Goal: Task Accomplishment & Management: Manage account settings

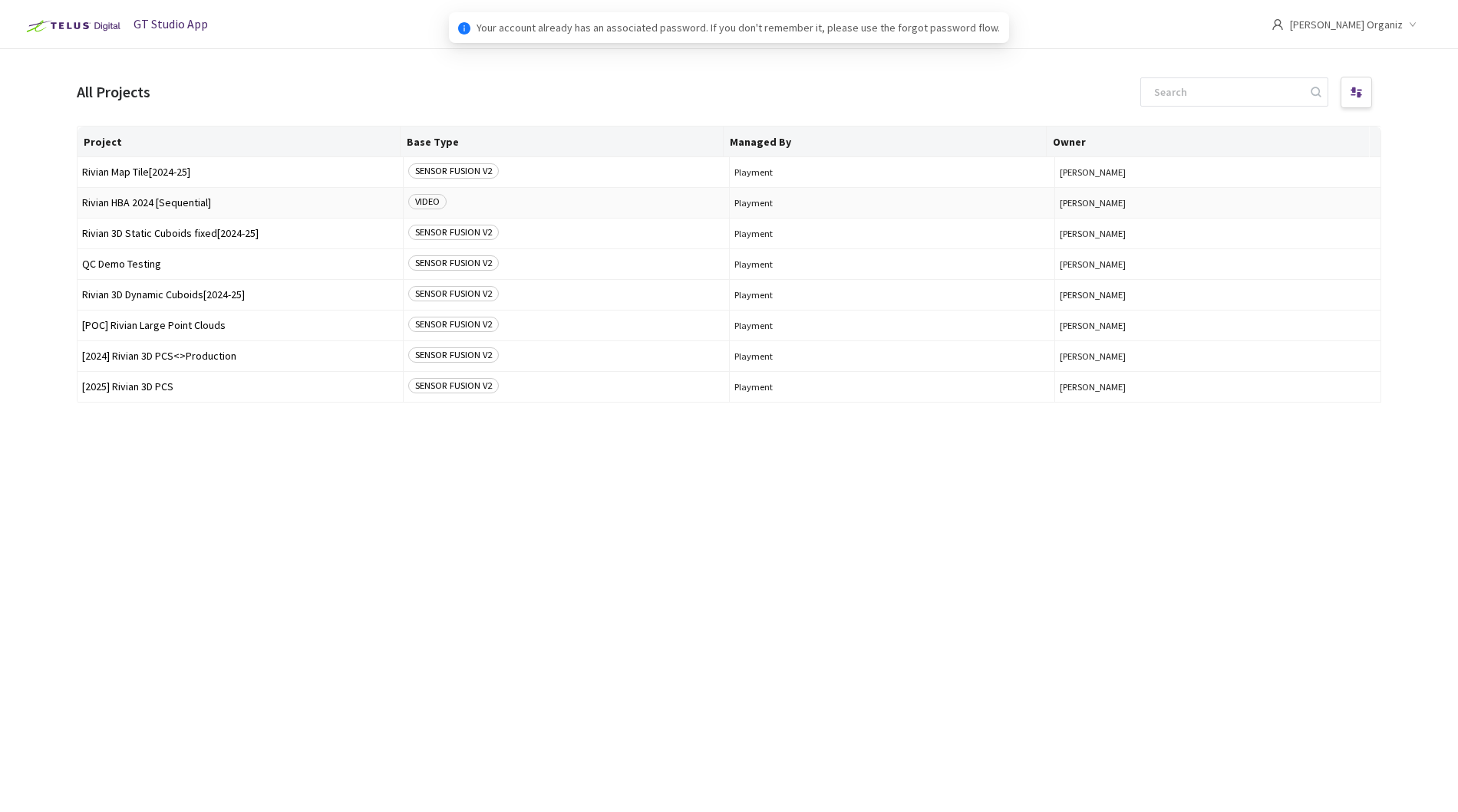
click at [175, 192] on td "Rivian HBA 2024 [Sequential]" at bounding box center [241, 203] width 326 height 30
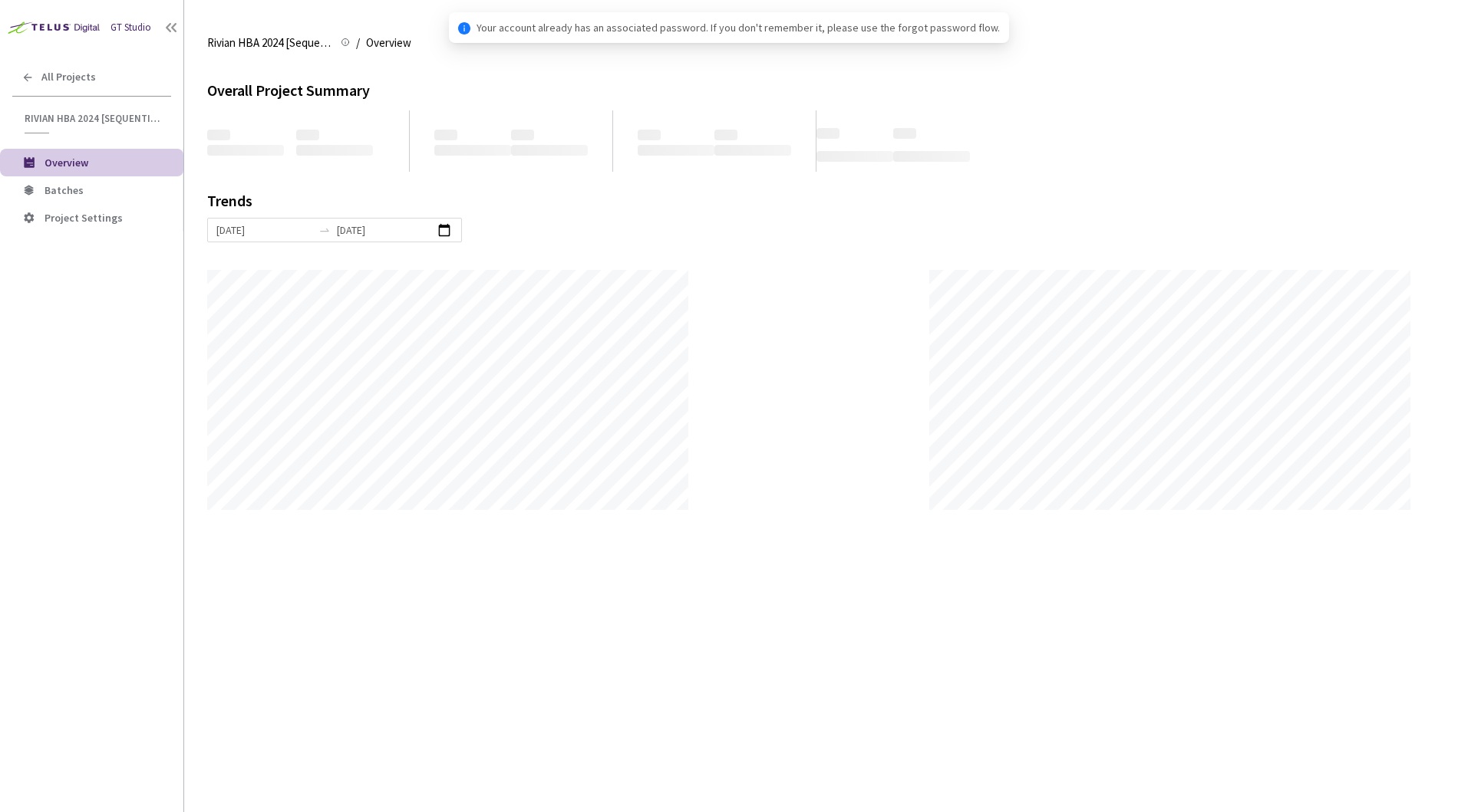
scroll to position [812, 1458]
click at [70, 187] on span "Batches" at bounding box center [64, 189] width 39 height 14
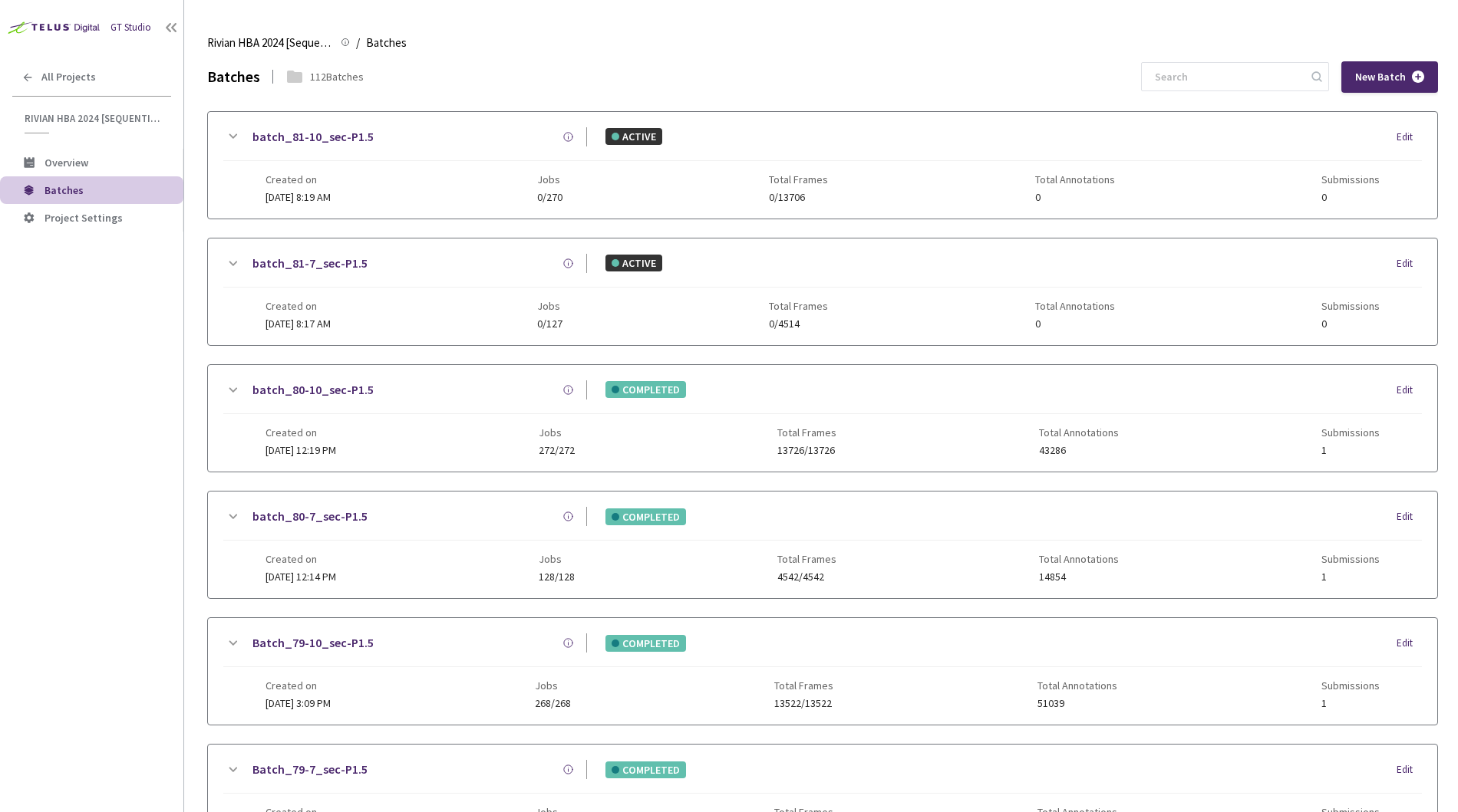
click at [131, 394] on div "GT Studio All Projects Rivian HBA 2024 [Sequential] Rivian HBA 2024 [Sequential…" at bounding box center [91, 381] width 183 height 763
click at [140, 340] on div "GT Studio All Projects Rivian HBA 2024 [Sequential] Rivian HBA 2024 [Sequential…" at bounding box center [91, 381] width 183 height 763
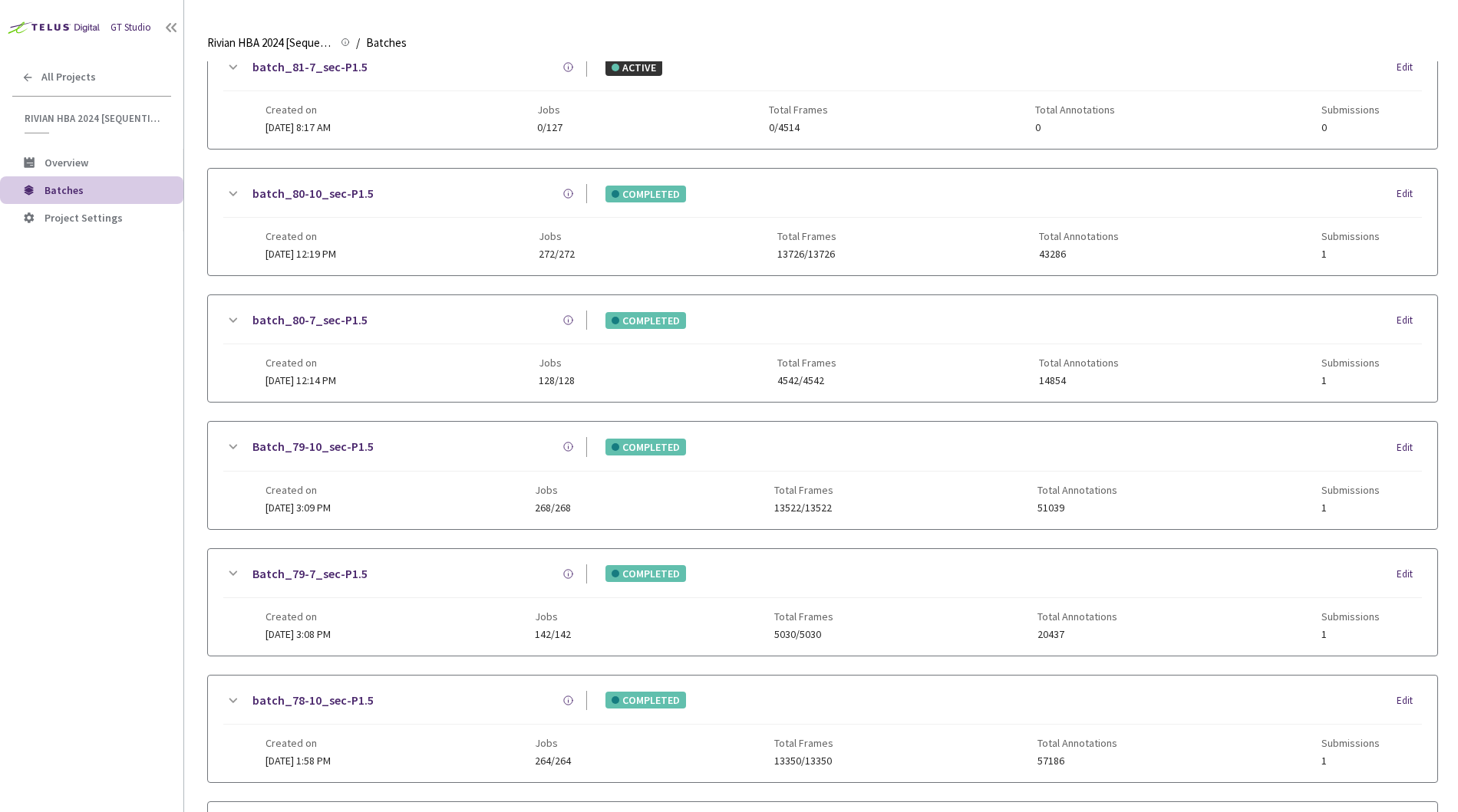
scroll to position [566, 0]
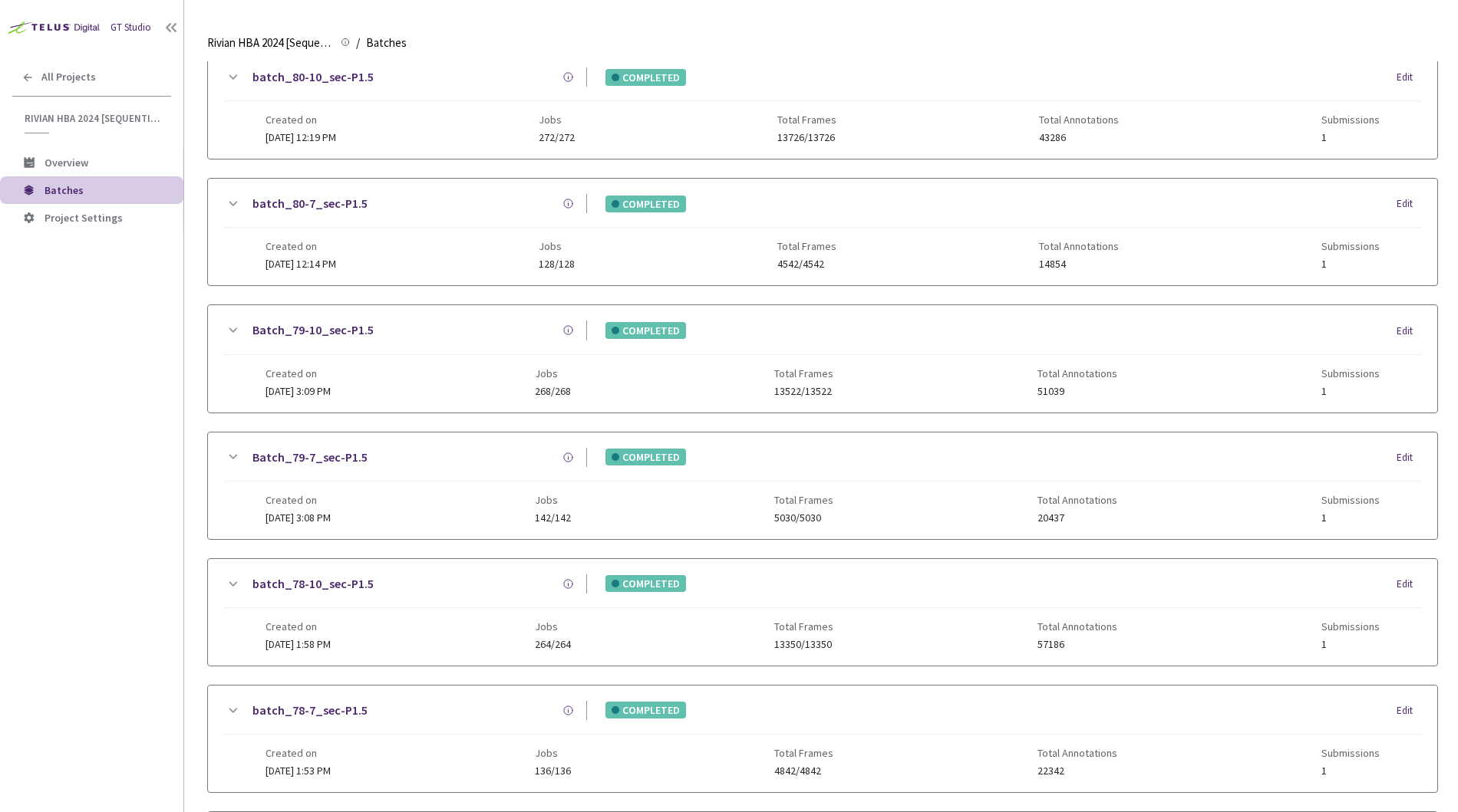
click at [482, 553] on div "batch_82-10_sec-P1.5 INACTIVE Edit Created on Today at 1:47 PM Jobs 0/0 Total F…" at bounding box center [823, 296] width 1230 height 1502
click at [91, 330] on div "GT Studio All Projects Rivian HBA 2024 [Sequential] Rivian HBA 2024 [Sequential…" at bounding box center [91, 381] width 183 height 763
drag, startPoint x: 91, startPoint y: 330, endPoint x: 195, endPoint y: 426, distance: 141.5
click at [91, 330] on div "GT Studio All Projects Rivian HBA 2024 [Sequential] Rivian HBA 2024 [Sequential…" at bounding box center [91, 381] width 183 height 763
click at [126, 521] on div "GT Studio All Projects Rivian HBA 2024 [Sequential] Rivian HBA 2024 [Sequential…" at bounding box center [91, 381] width 183 height 763
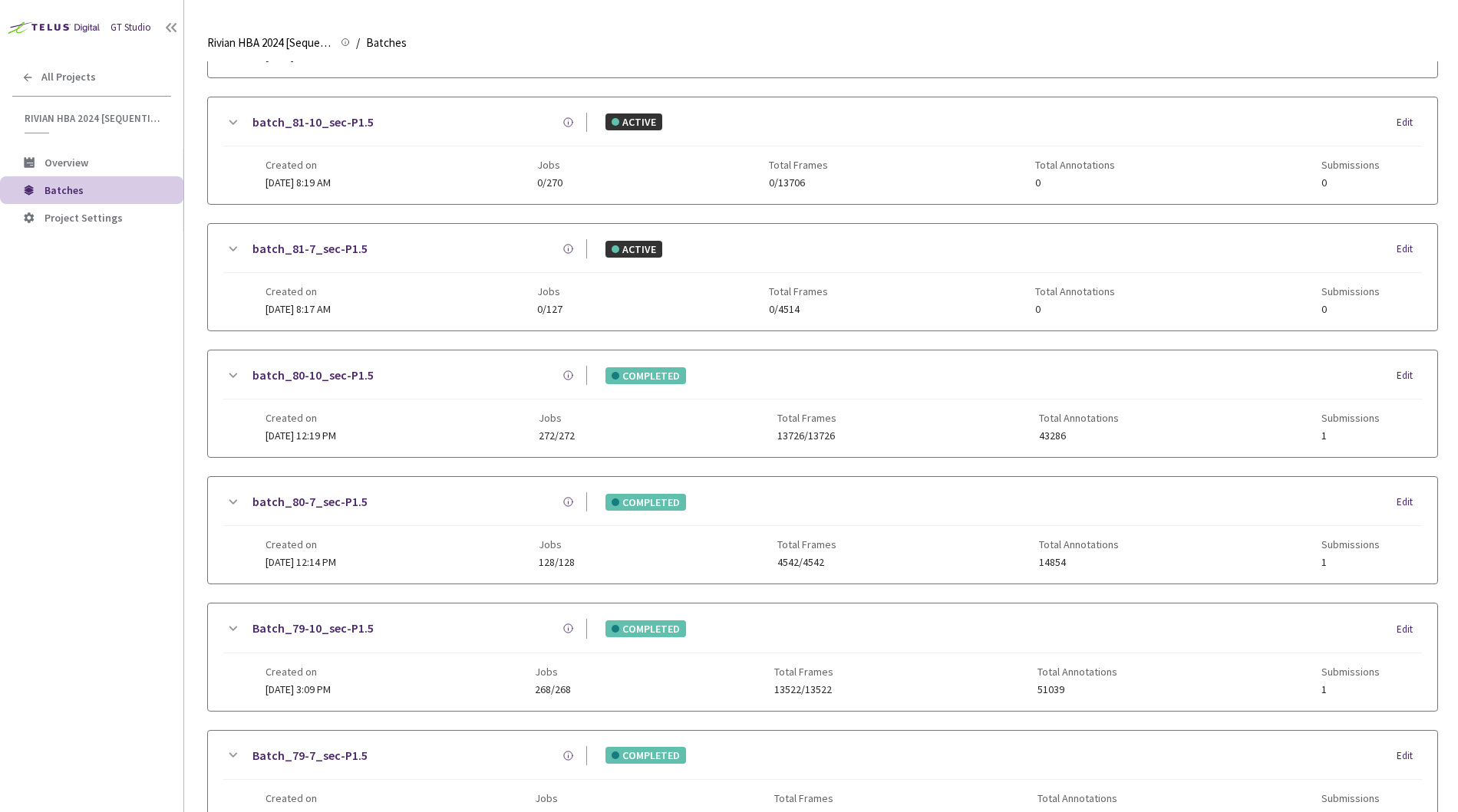
scroll to position [254, 0]
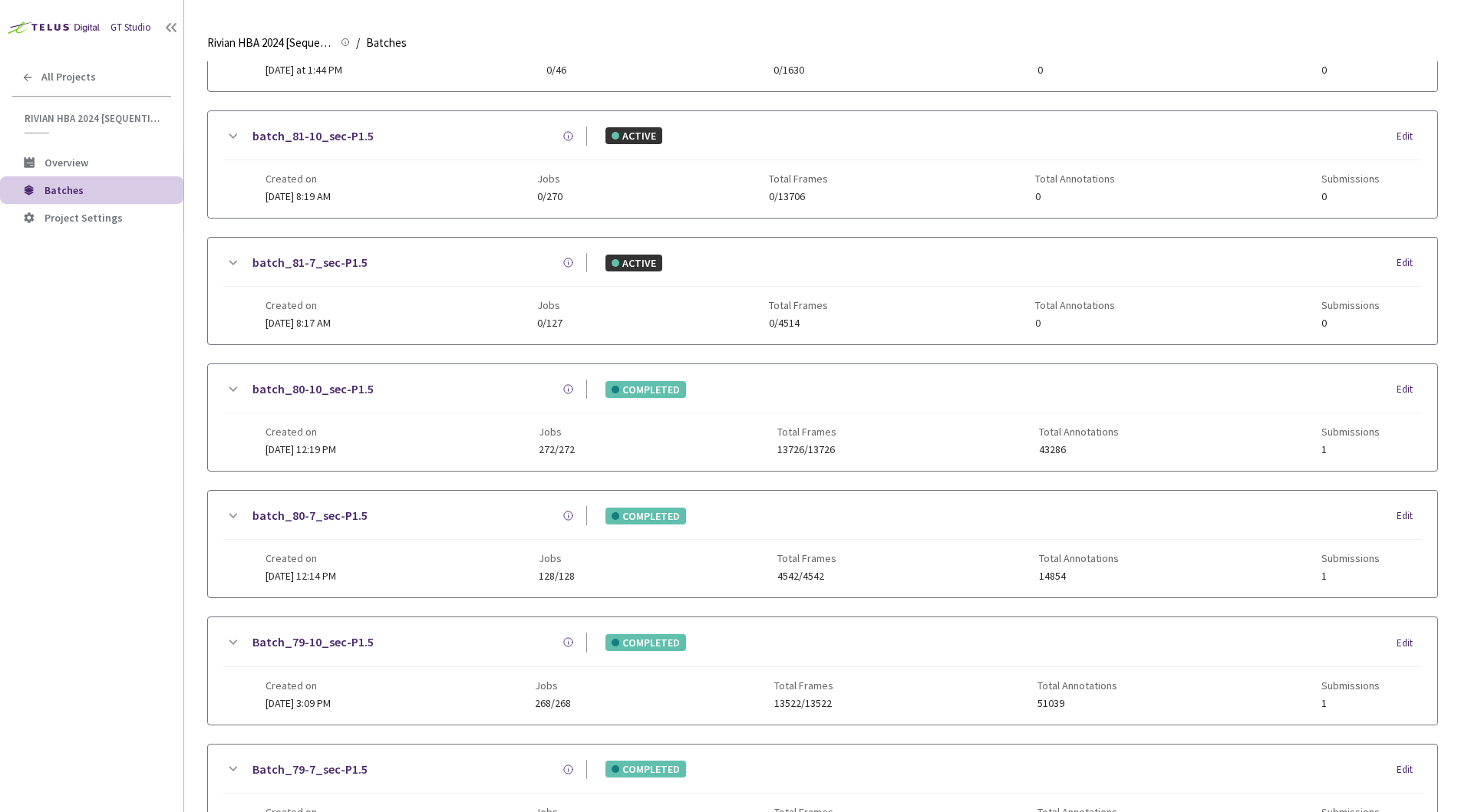
click at [846, 353] on div "batch_82-10_sec-P1.5 INACTIVE Edit Created on Today at 1:47 PM Jobs 0/0 Total F…" at bounding box center [823, 607] width 1230 height 1502
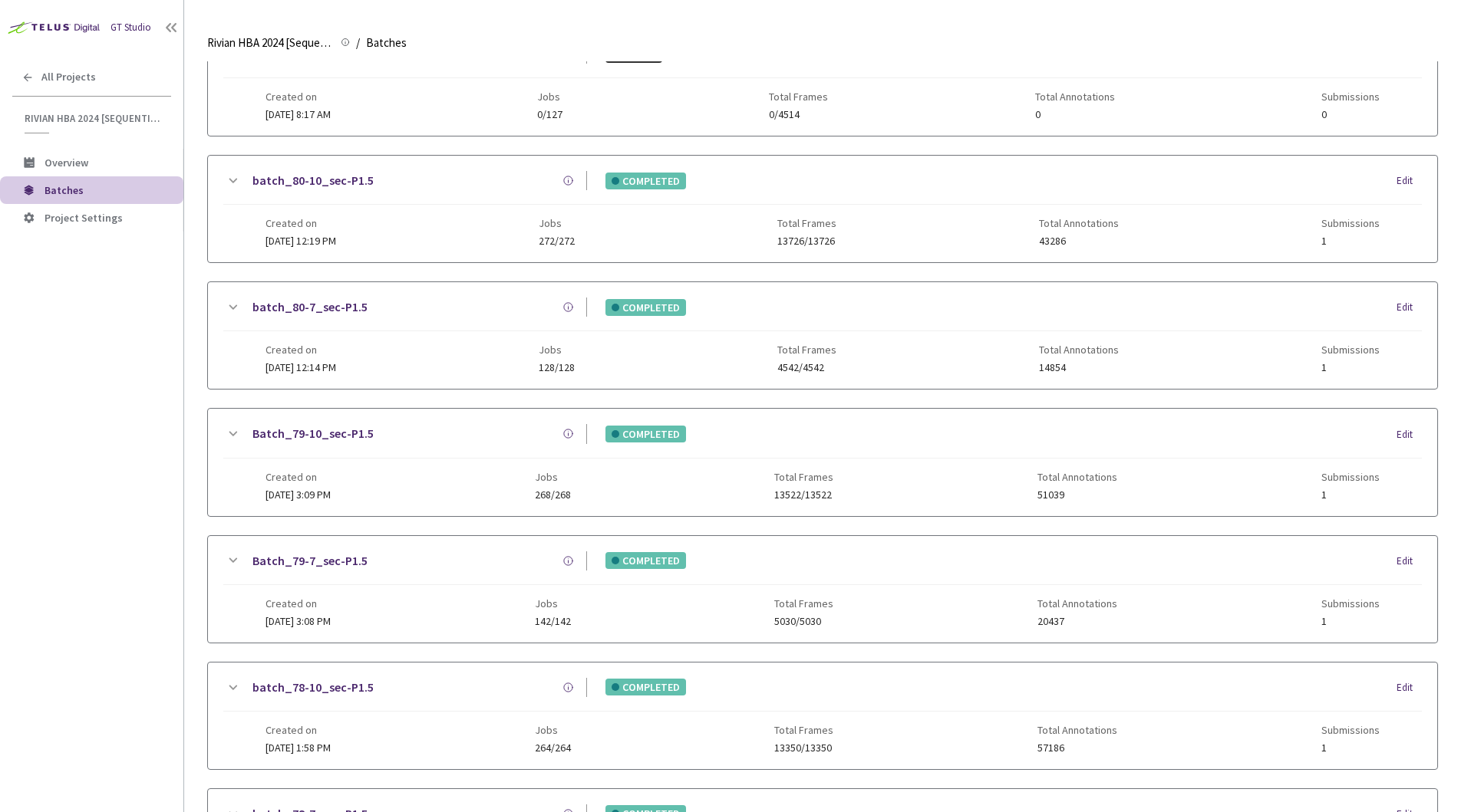
scroll to position [528, 0]
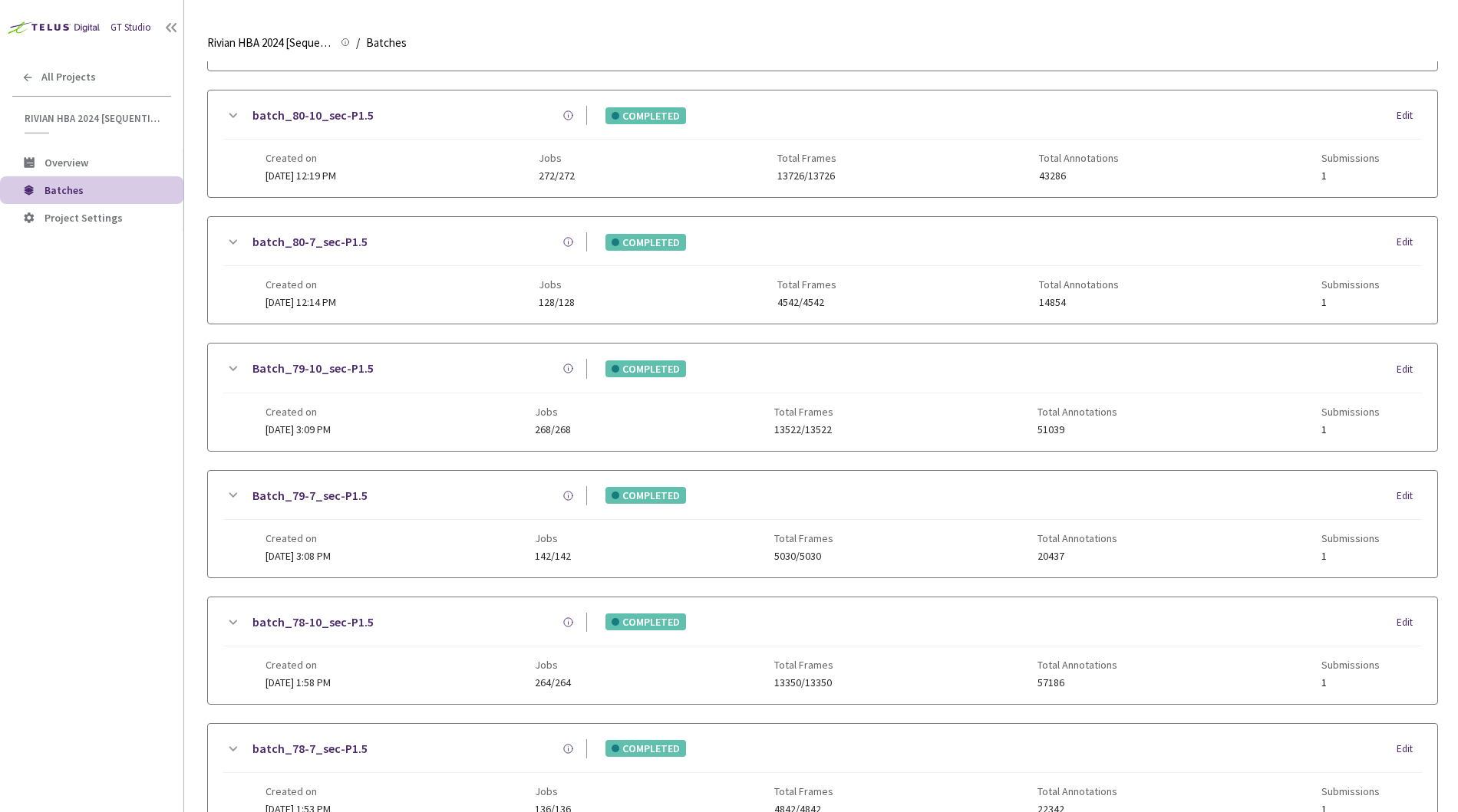
click at [475, 502] on div "Batch_79-7_sec-P1.5" at bounding box center [414, 496] width 345 height 19
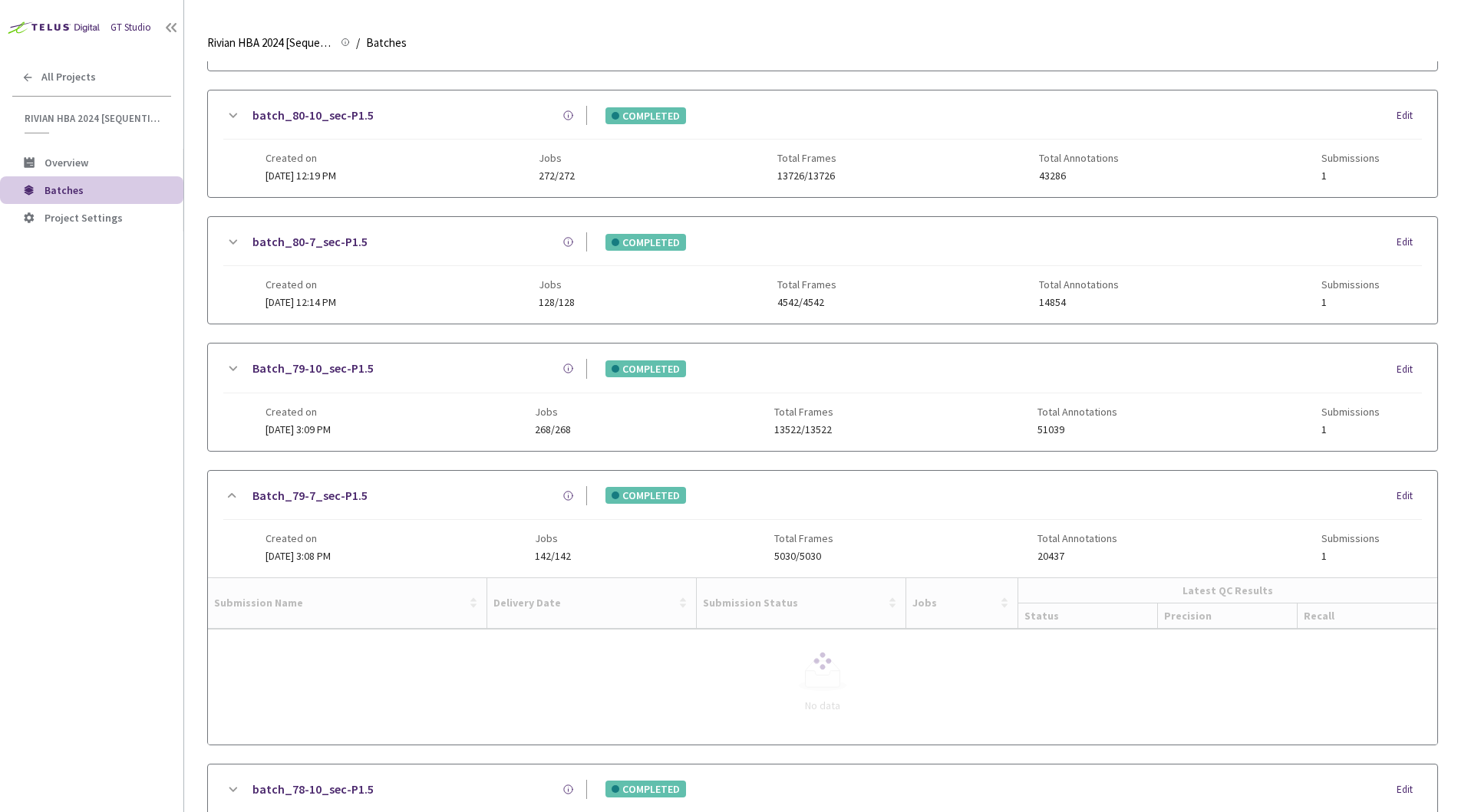
click at [540, 352] on div "Batch_79-10_sec-P1.5 COMPLETED Edit Created on 08 Aug, 2025 at 3:09 PM Jobs 268…" at bounding box center [822, 397] width 1230 height 107
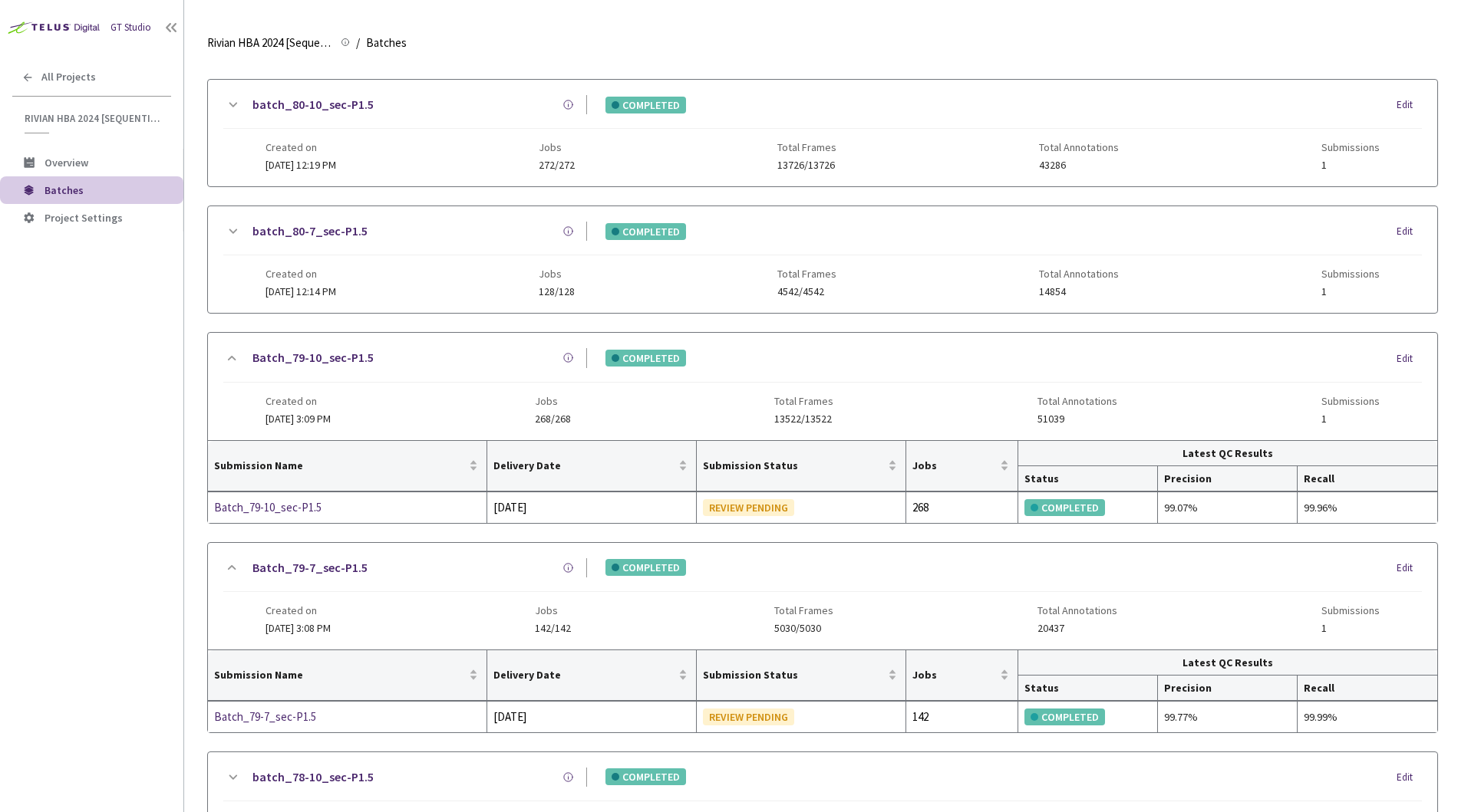
scroll to position [553, 0]
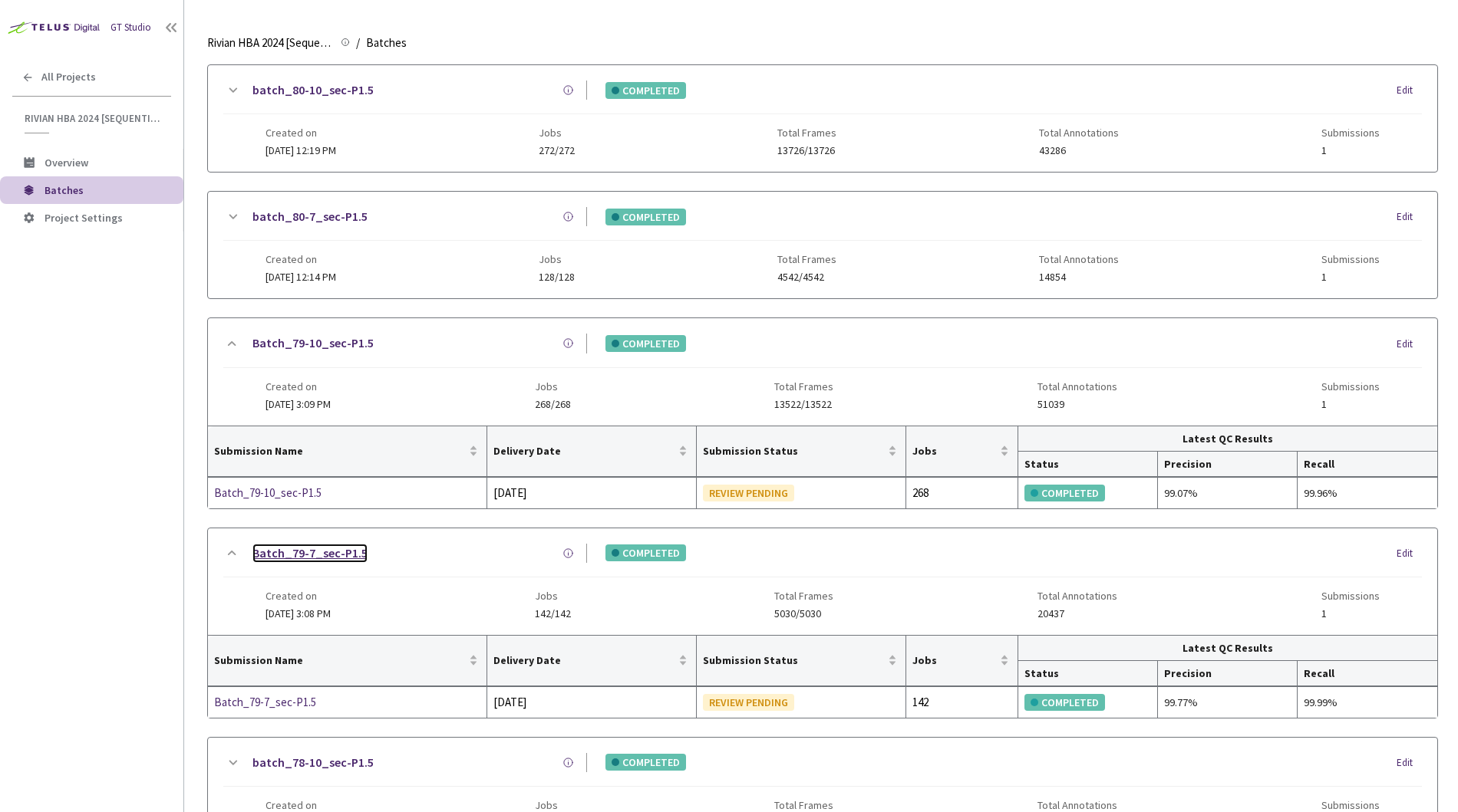
click at [328, 556] on link "Batch_79-7_sec-P1.5" at bounding box center [309, 553] width 115 height 19
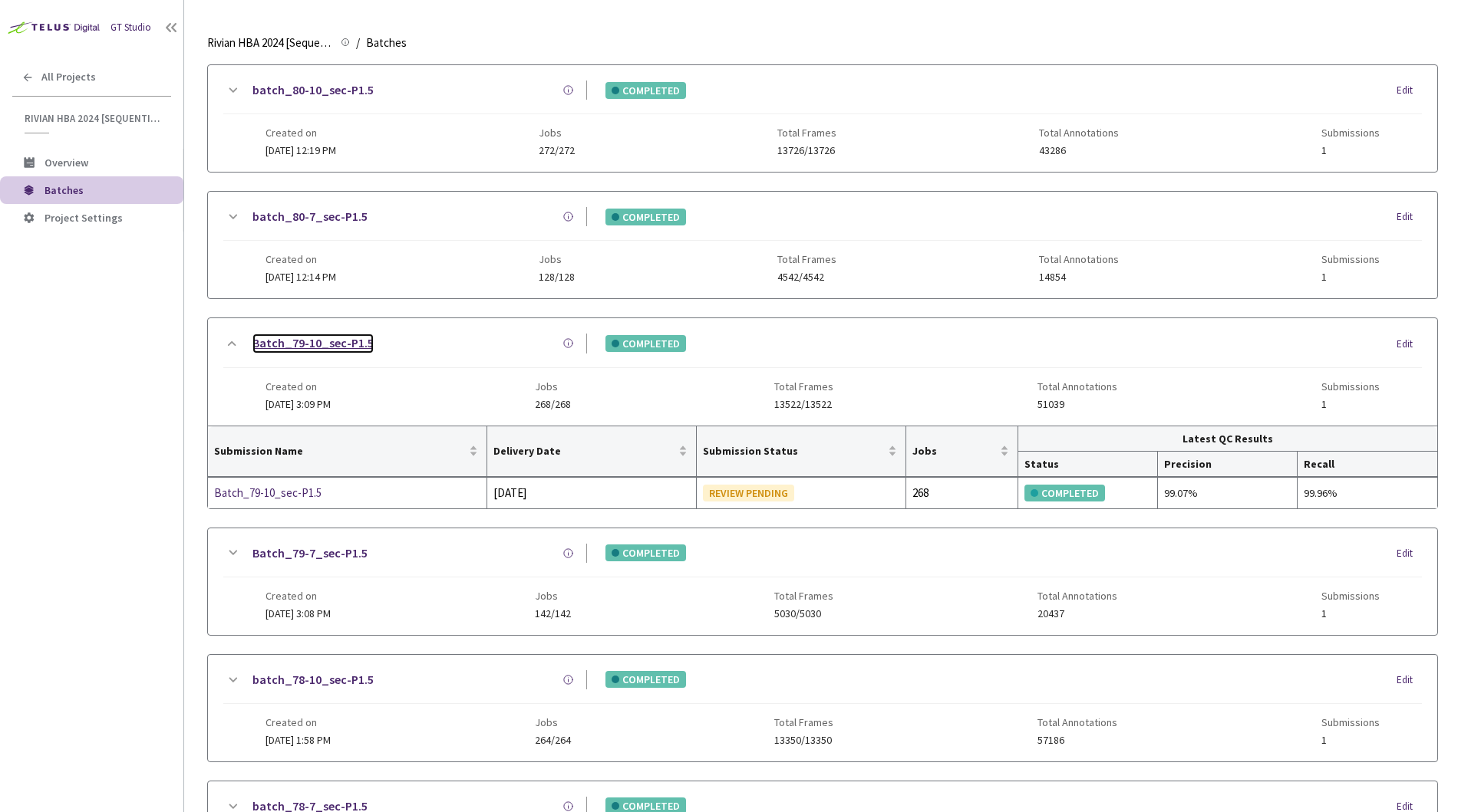
click at [348, 336] on link "Batch_79-10_sec-P1.5" at bounding box center [313, 343] width 121 height 19
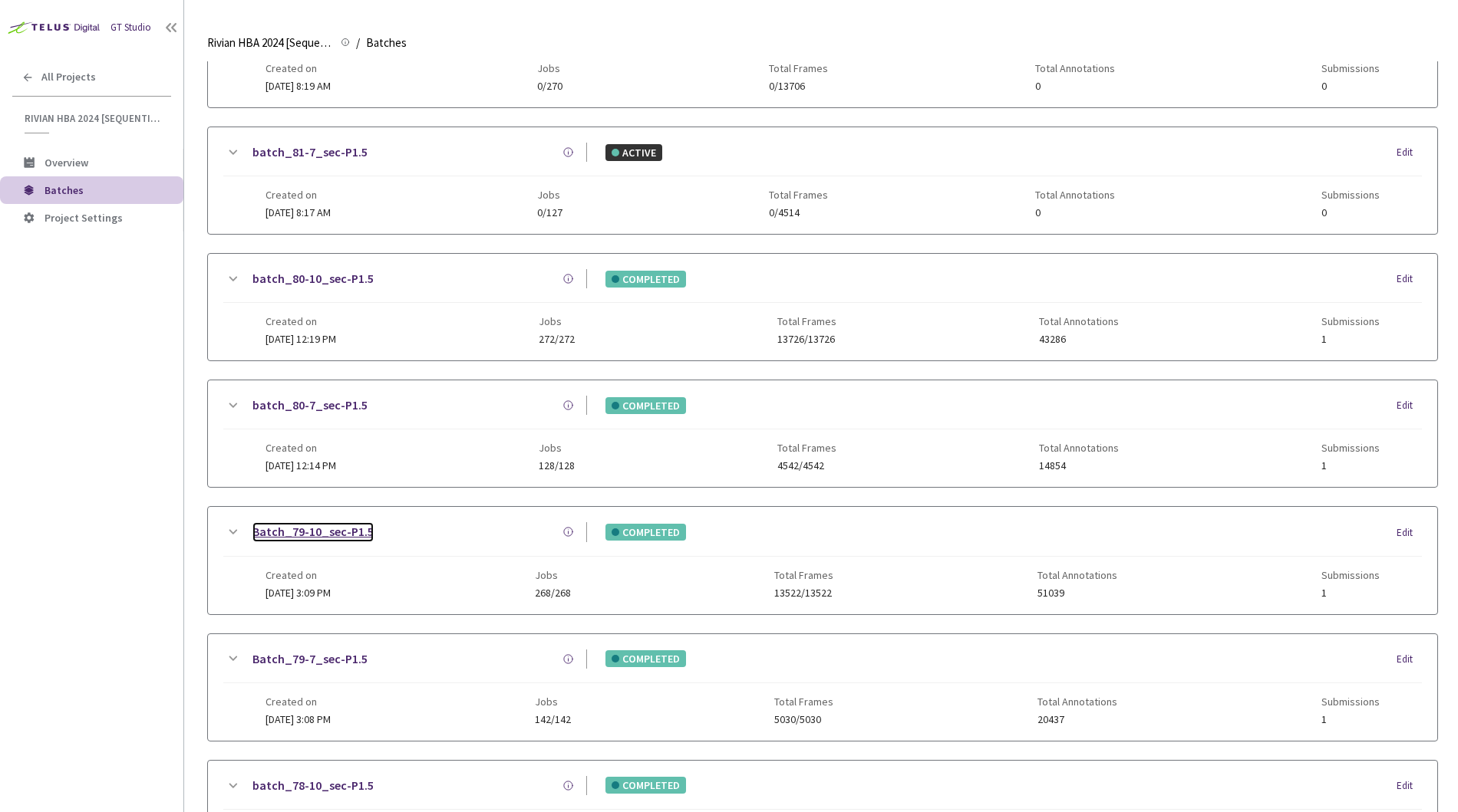
scroll to position [264, 0]
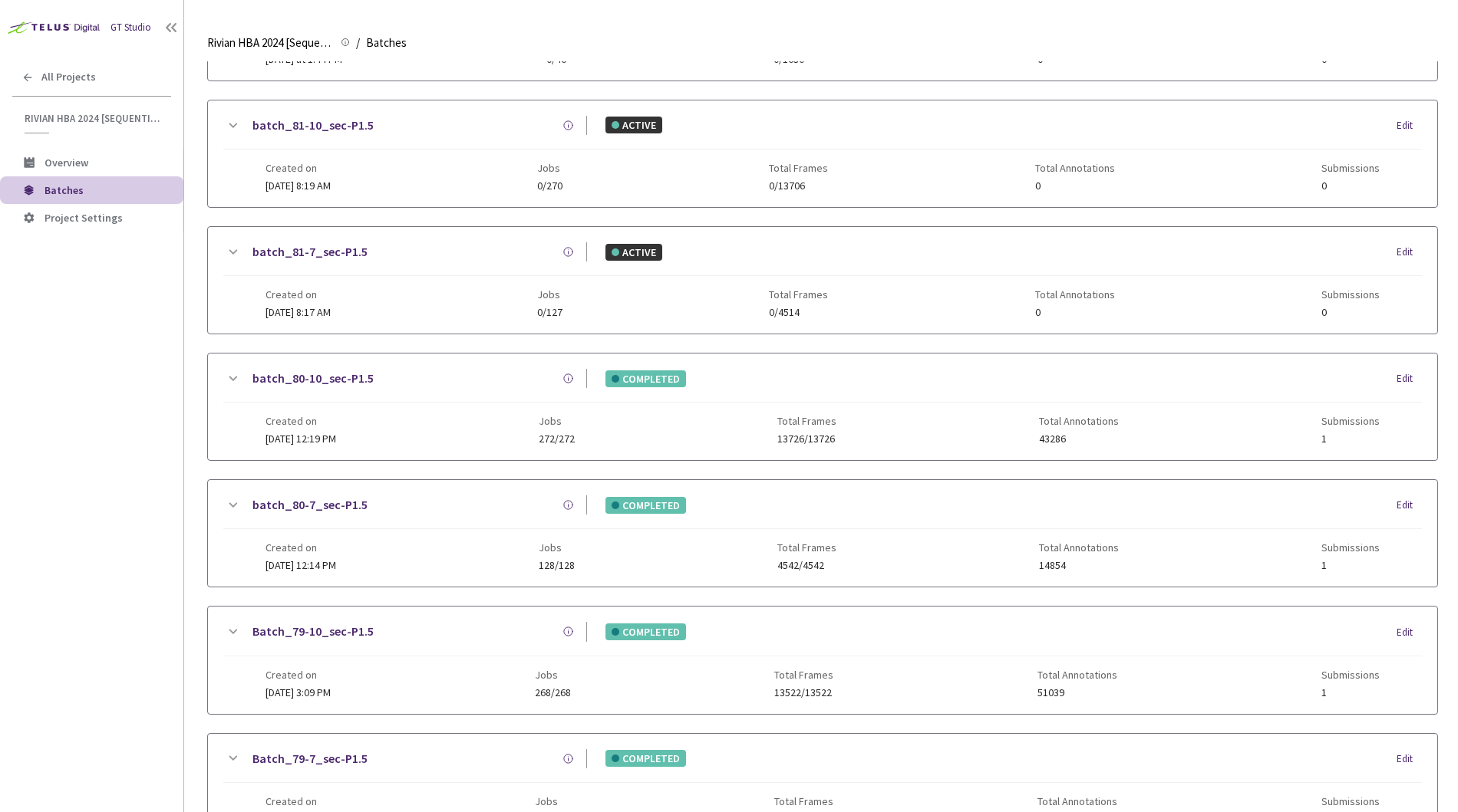
click at [75, 191] on span "Batches" at bounding box center [64, 189] width 39 height 14
click at [75, 161] on span "Overview" at bounding box center [66, 162] width 44 height 14
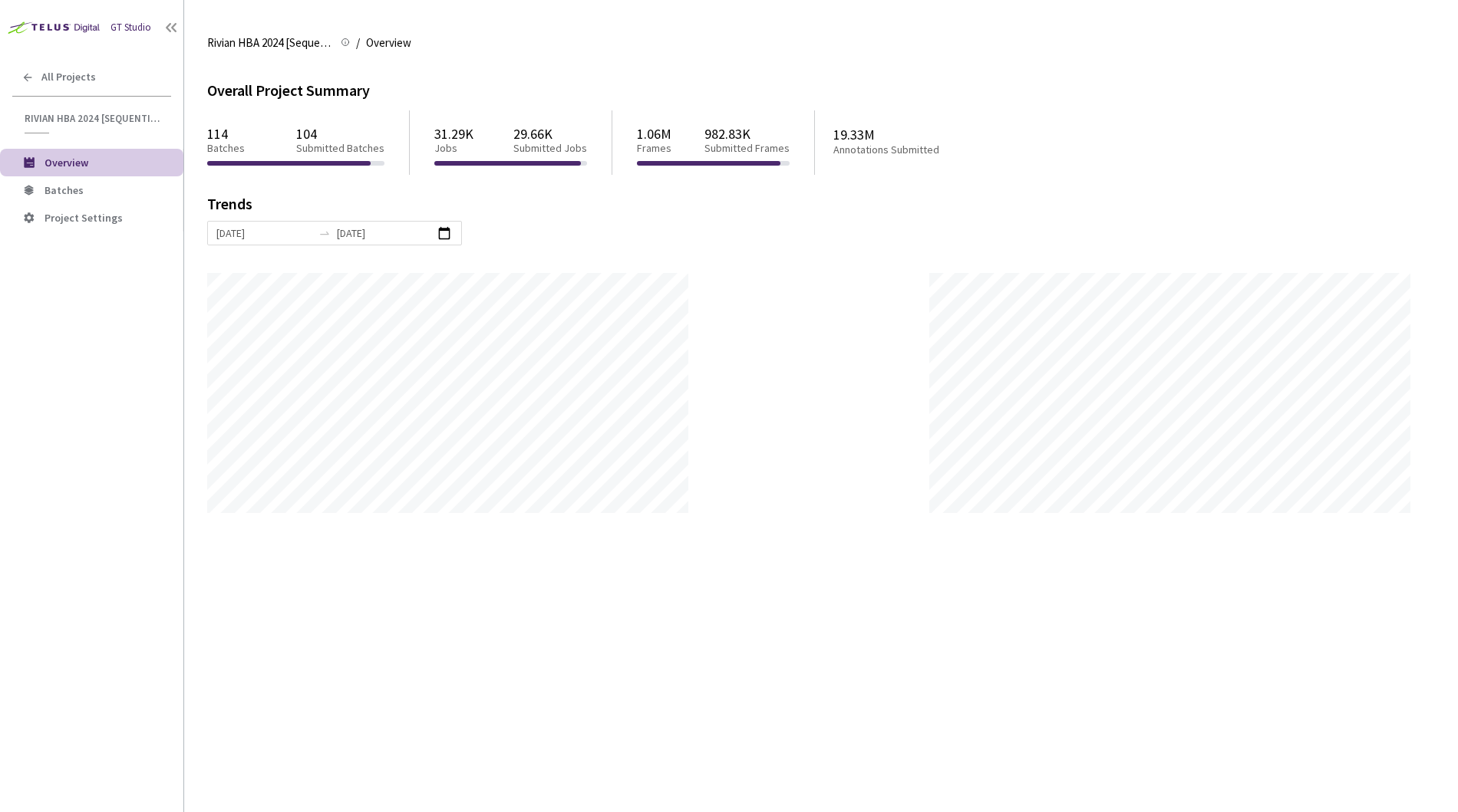
scroll to position [812, 1458]
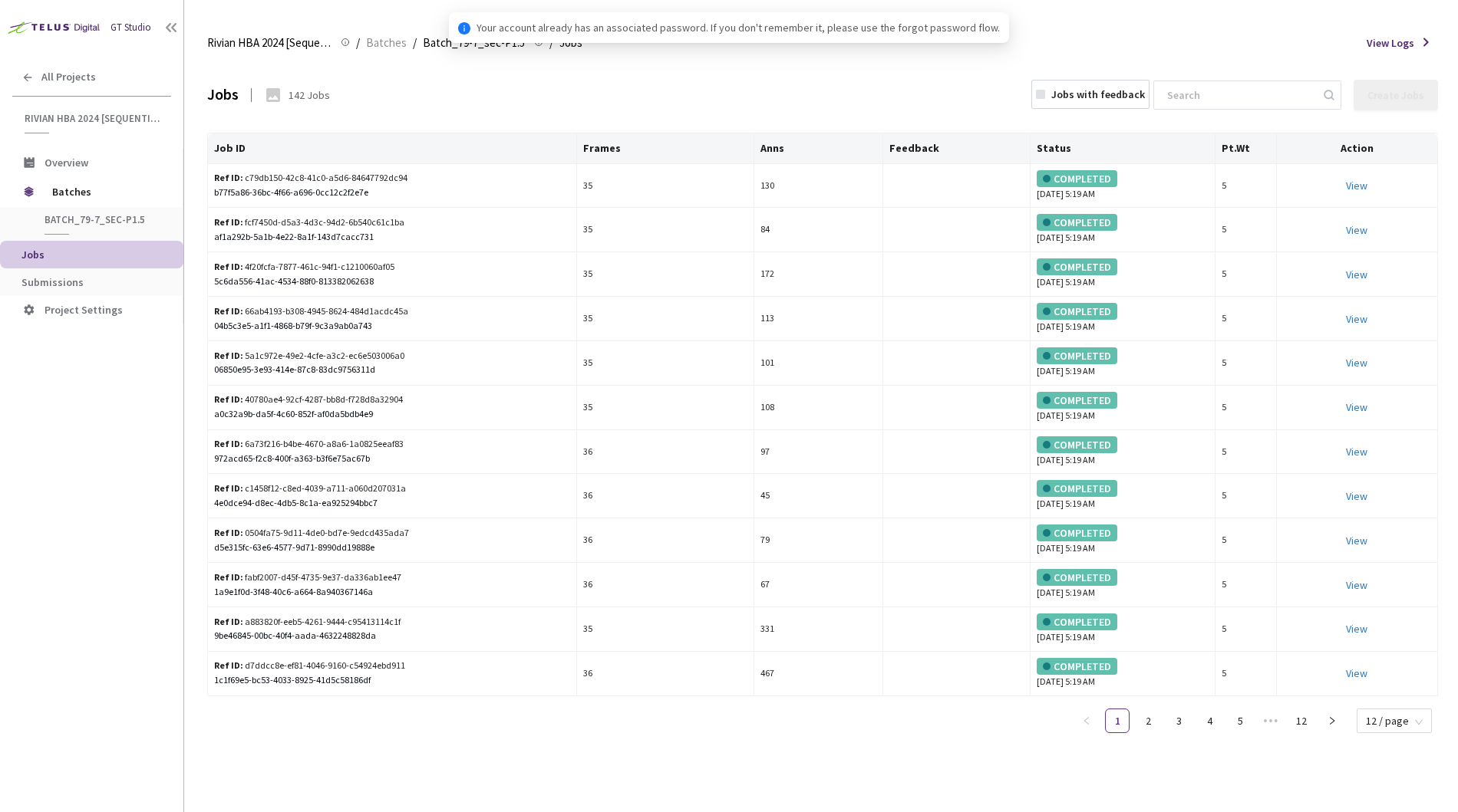
click at [80, 279] on span "Submissions" at bounding box center [53, 282] width 63 height 14
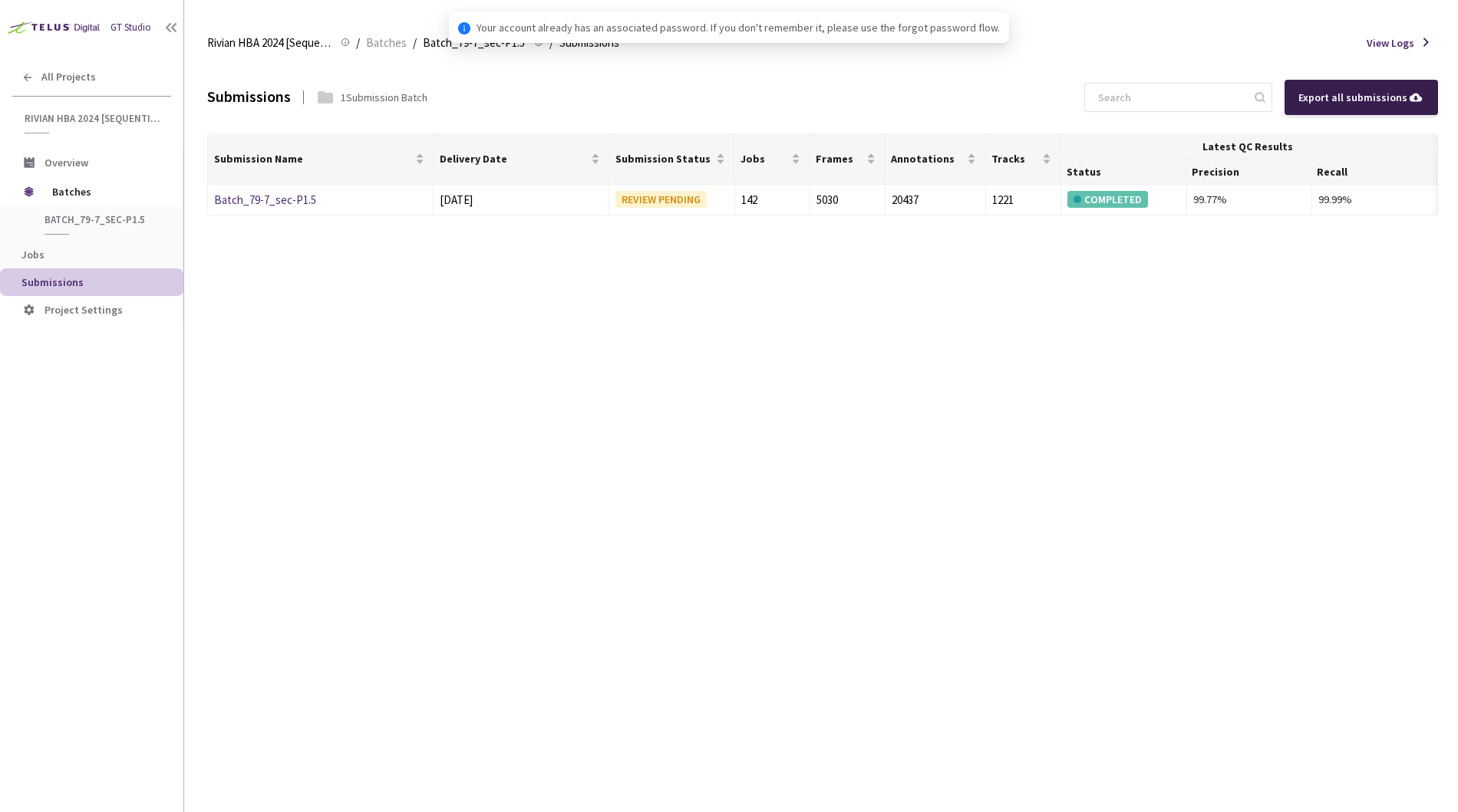
click at [1398, 95] on div "Export all submissions" at bounding box center [1360, 98] width 126 height 17
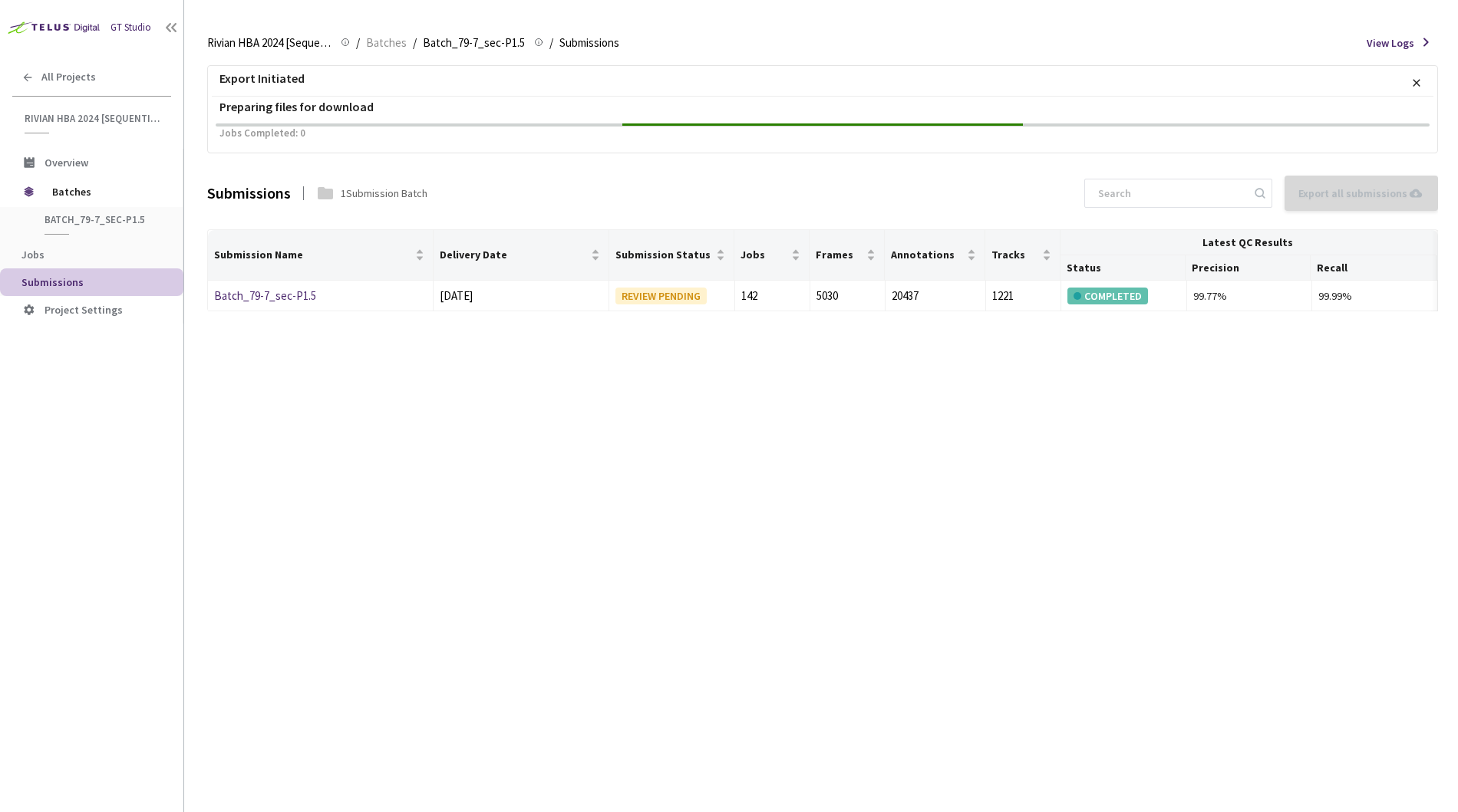
click at [1418, 81] on p "×" at bounding box center [1416, 83] width 9 height 27
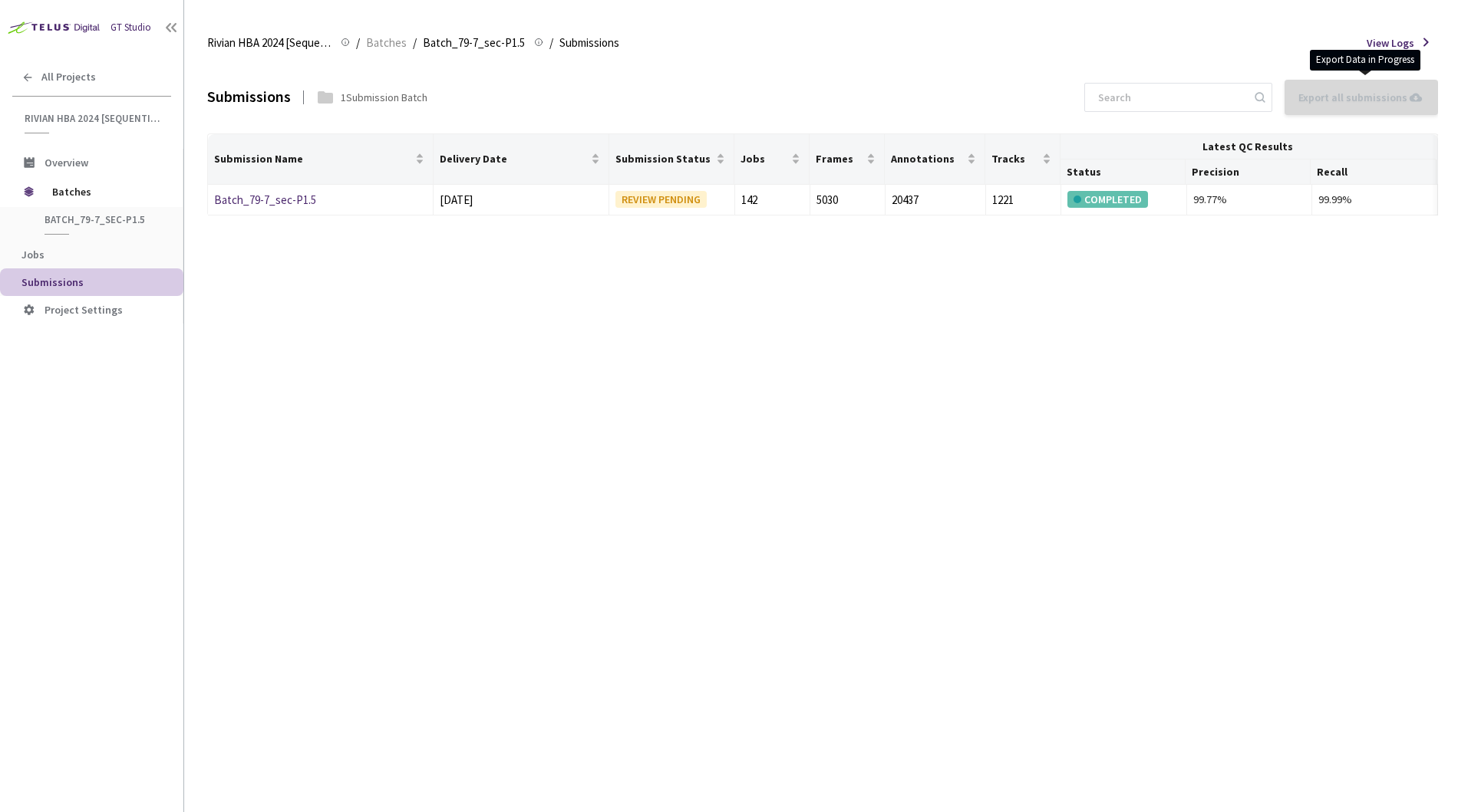
click at [1032, 383] on div "Submissions 1 Submission Batch Export all submissions Export Data in Progress S…" at bounding box center [823, 437] width 1230 height 750
drag, startPoint x: 383, startPoint y: 310, endPoint x: 369, endPoint y: 312, distance: 14.1
click at [383, 310] on div "Submissions 1 Submission Batch Export all submissions Export Data in Progress S…" at bounding box center [823, 437] width 1230 height 750
click at [298, 199] on link "Batch_79-7_sec-P1.5" at bounding box center [265, 199] width 102 height 14
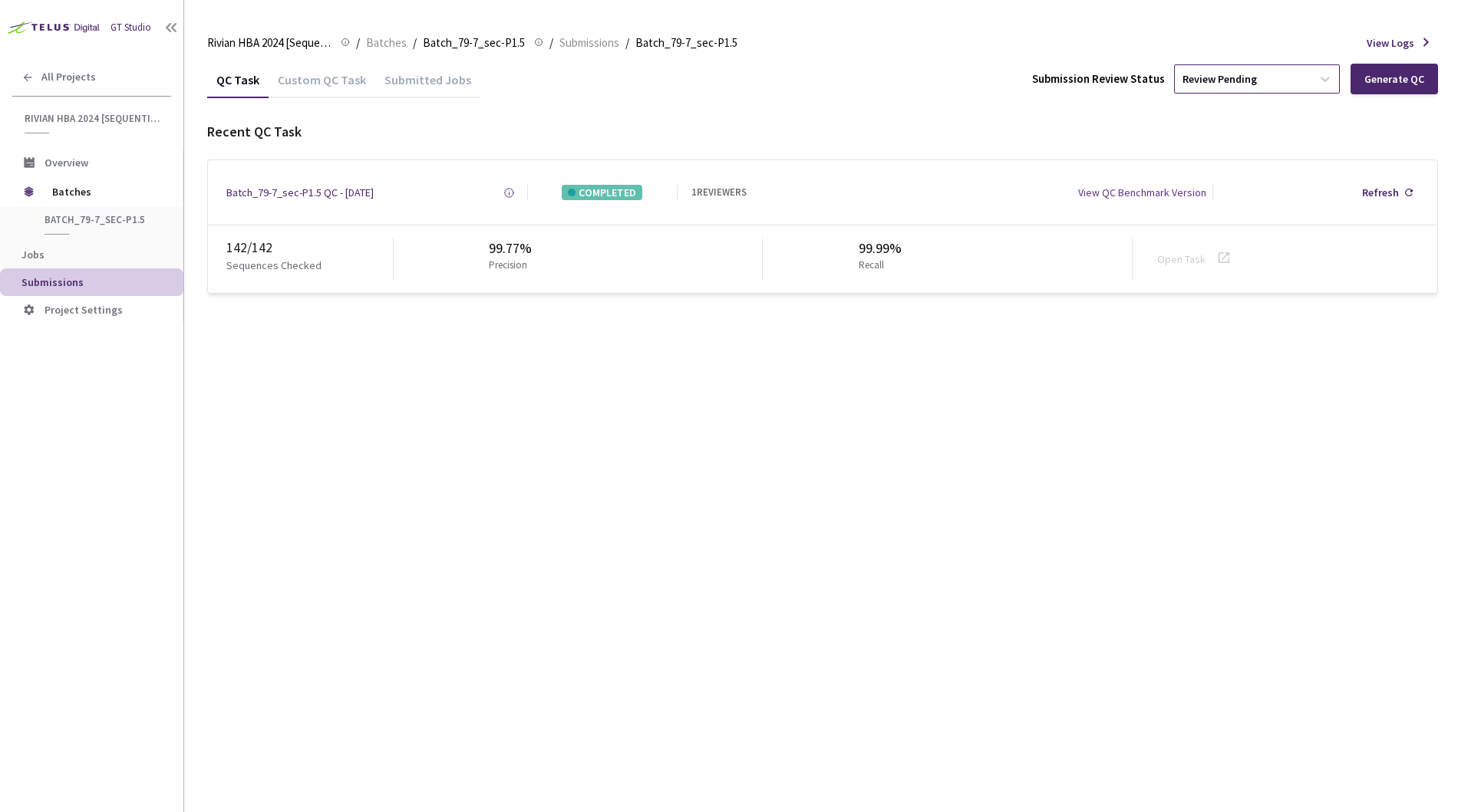
click at [1306, 77] on div "Review Pending" at bounding box center [1243, 79] width 137 height 25
click at [1263, 177] on p "Approve submission batch for export." at bounding box center [1259, 182] width 166 height 10
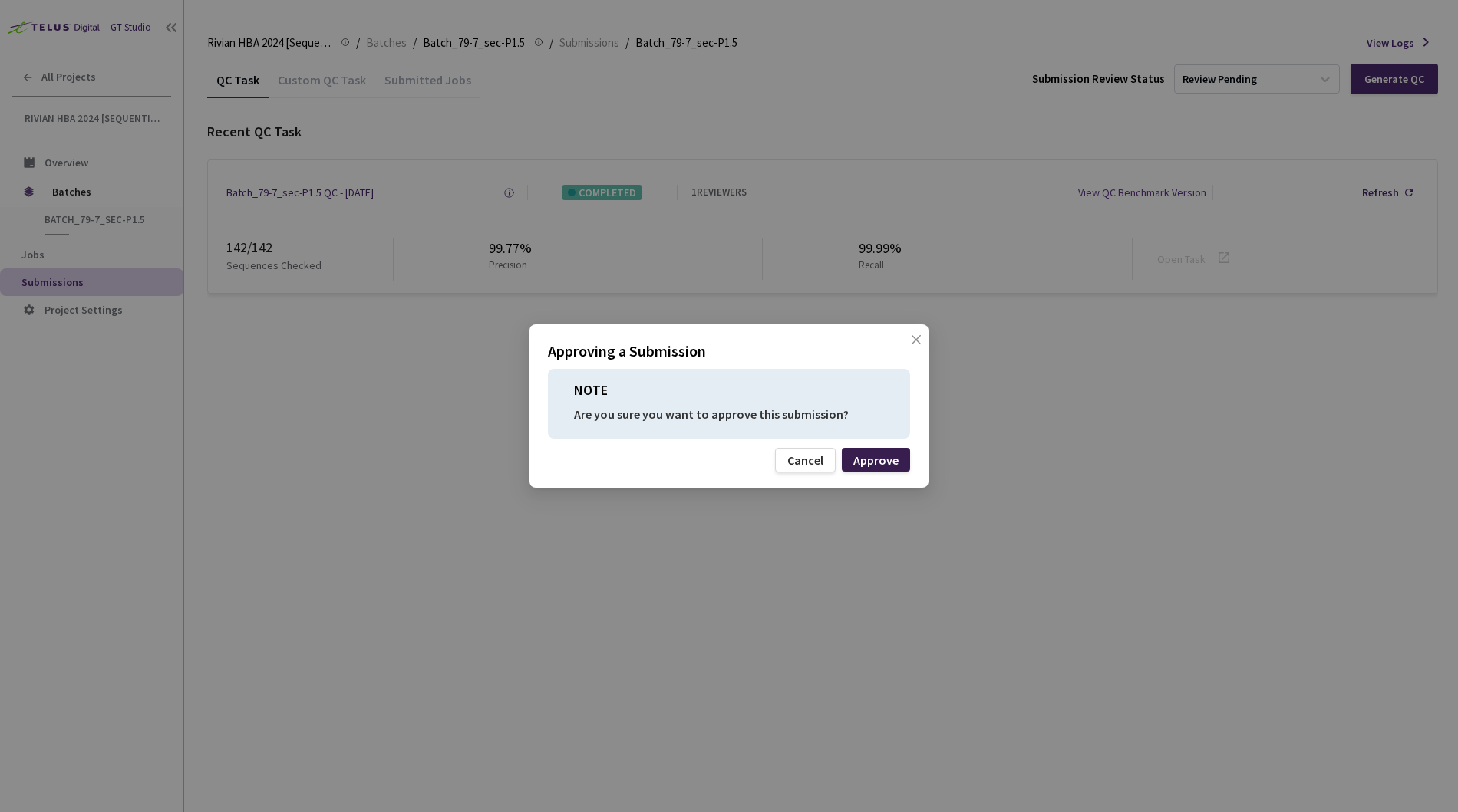
click at [868, 464] on div "Approve" at bounding box center [876, 460] width 46 height 12
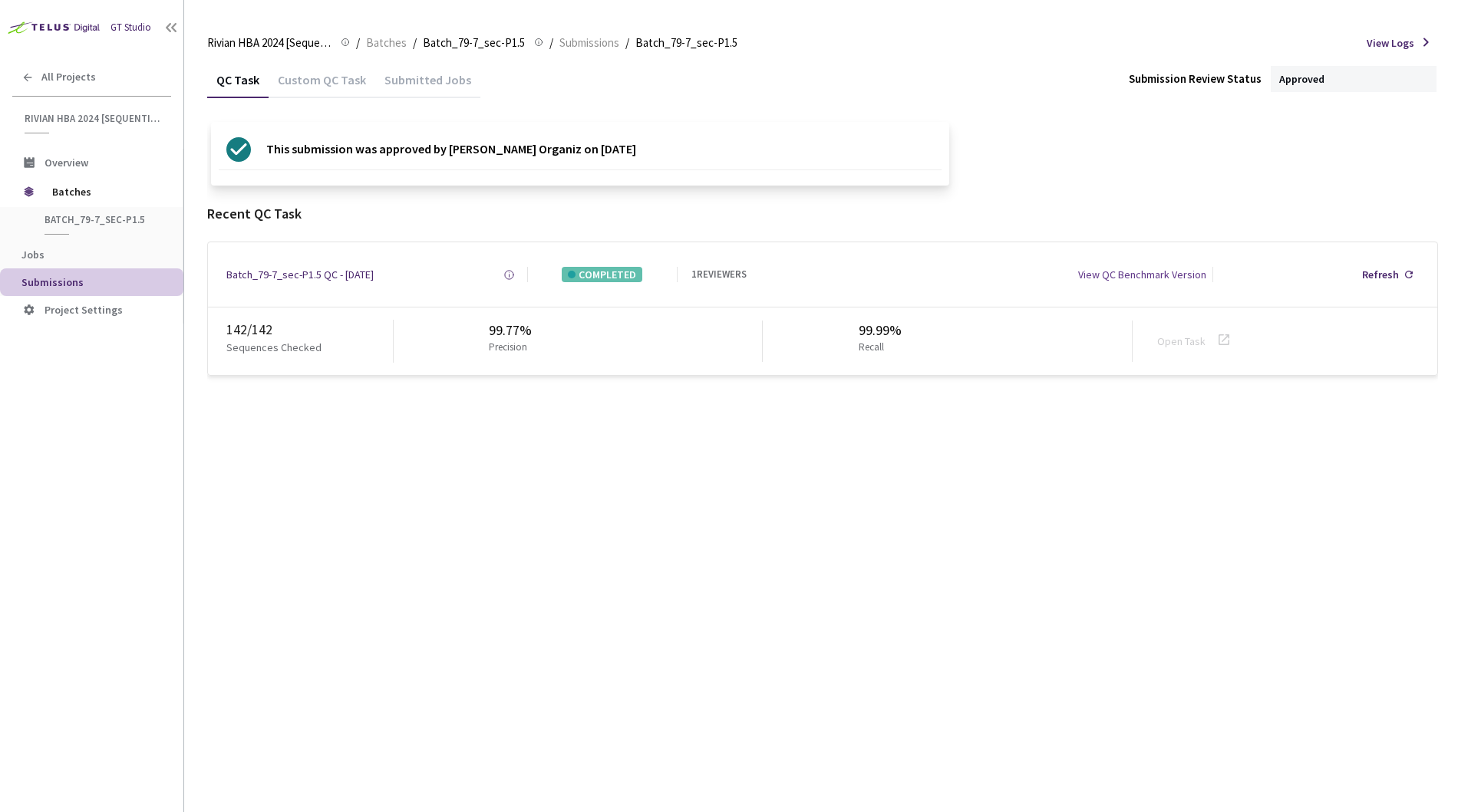
click at [543, 452] on div "QC Task Custom QC Task Submitted Jobs Submission Review Status Approved This su…" at bounding box center [823, 437] width 1230 height 750
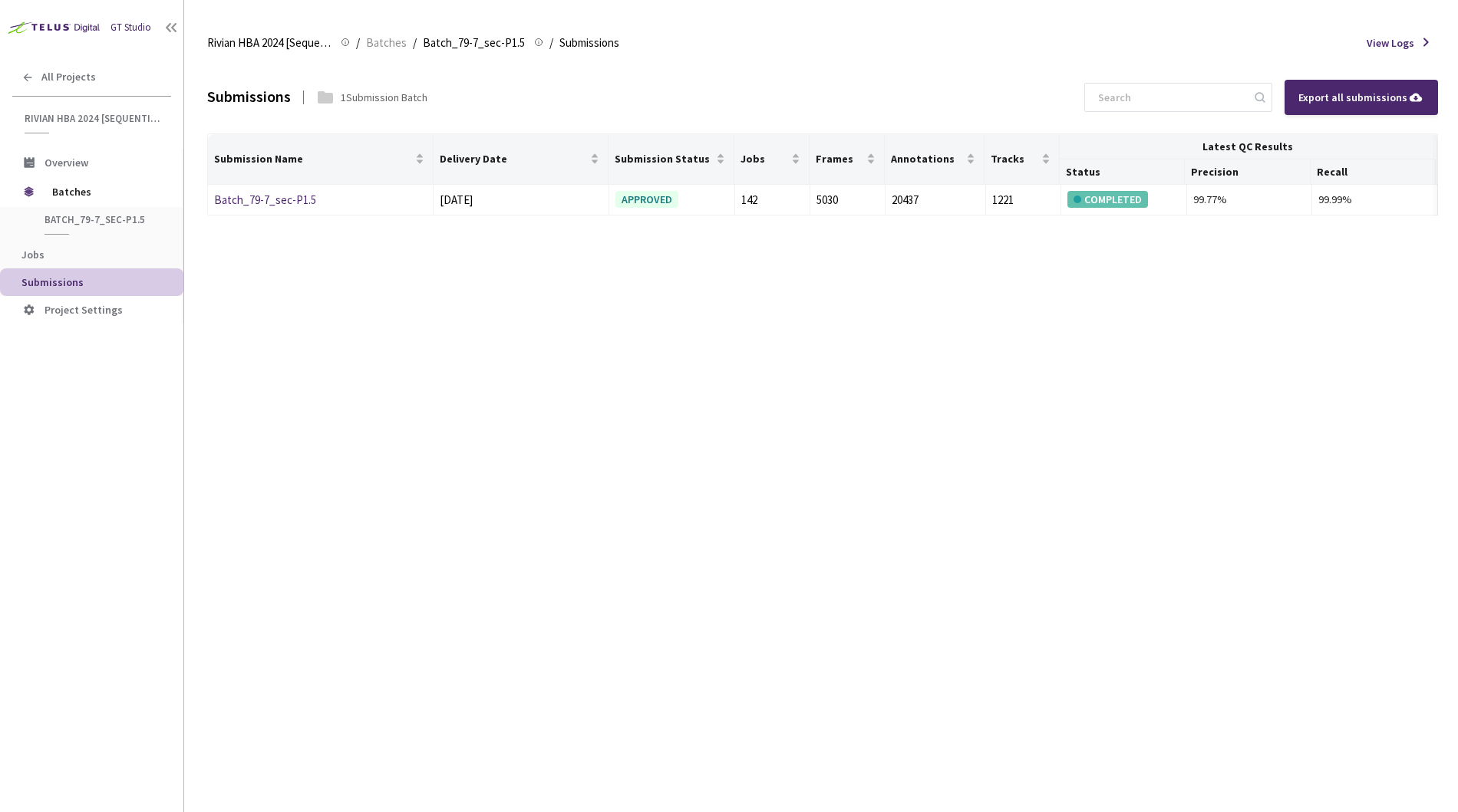
click at [964, 565] on div "Submissions 1 Submission Batch Export all submissions Submission Name Delivery …" at bounding box center [823, 437] width 1230 height 750
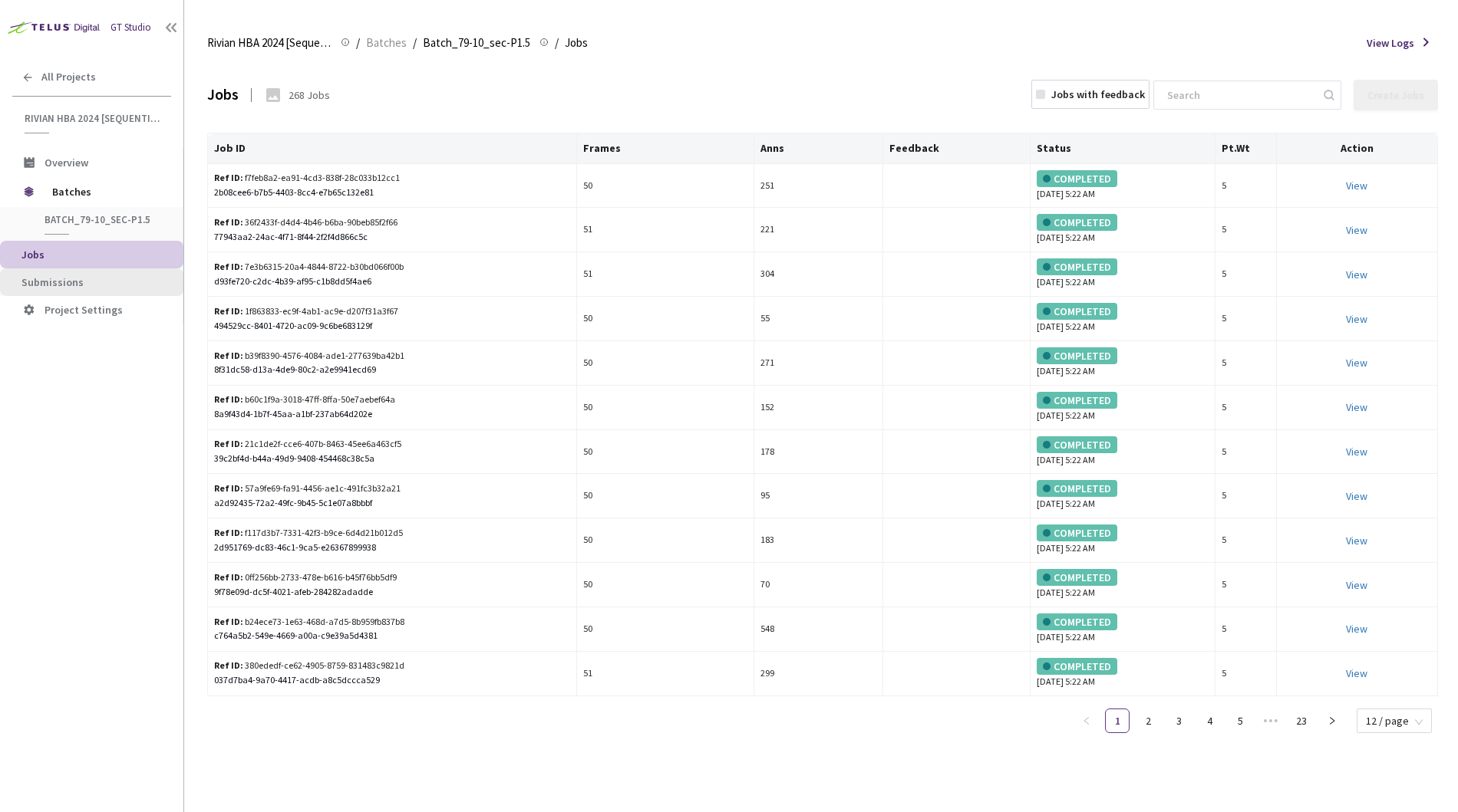
click at [79, 288] on span "Submissions" at bounding box center [53, 282] width 63 height 14
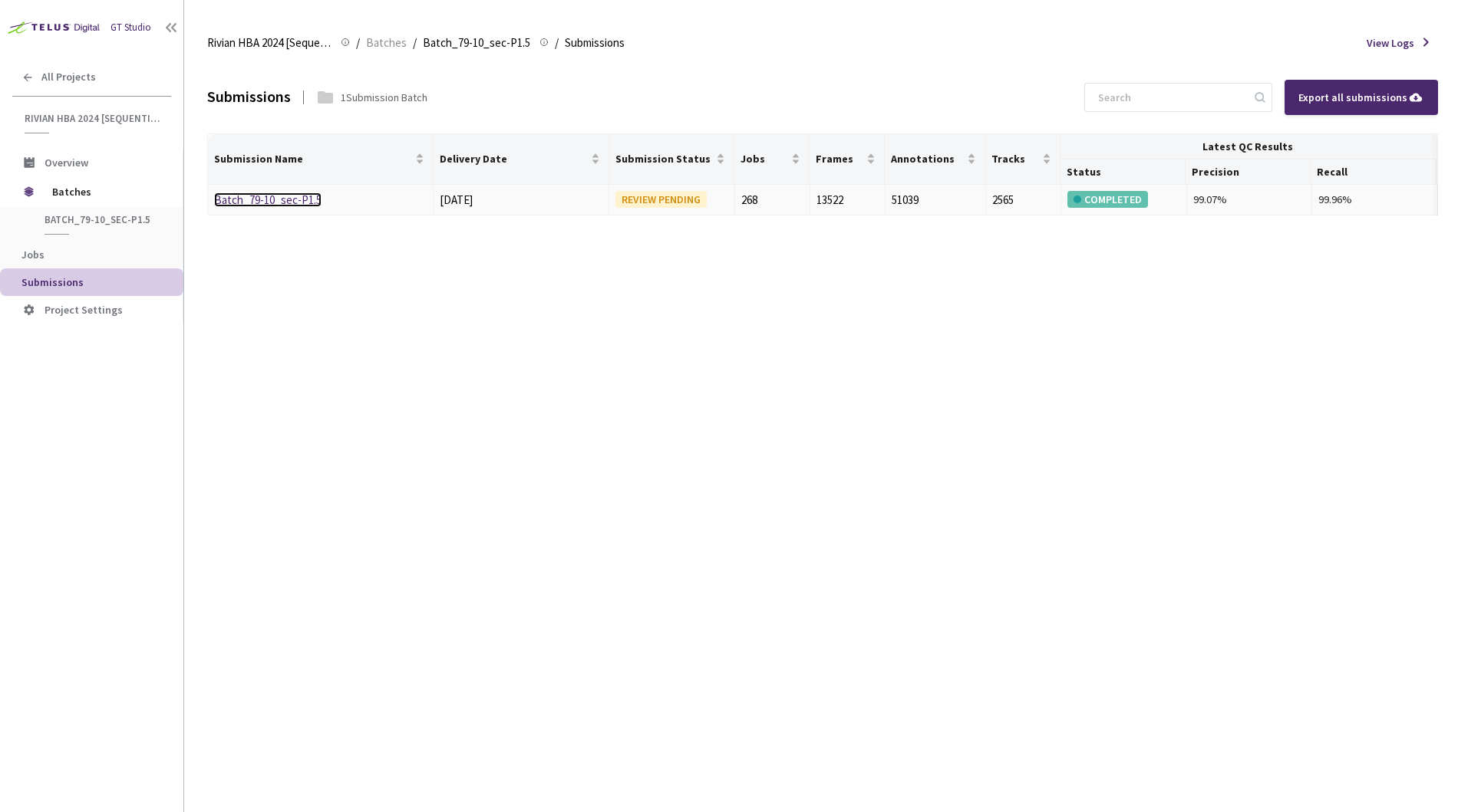
click at [265, 197] on link "Batch_79-10_sec-P1.5" at bounding box center [267, 199] width 107 height 14
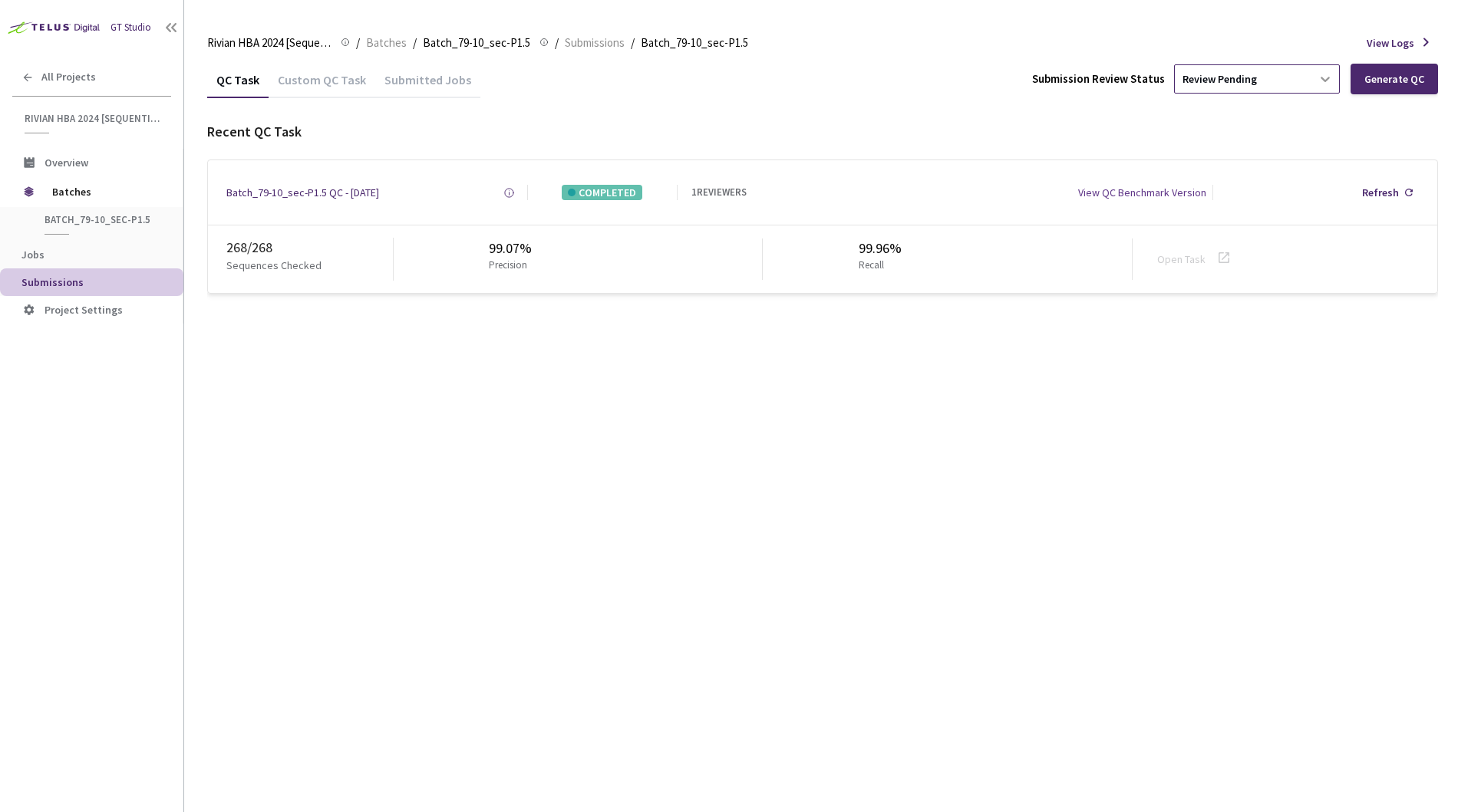
click at [1315, 81] on div at bounding box center [1324, 79] width 27 height 27
click at [1248, 177] on p "Approve submission batch for export." at bounding box center [1259, 182] width 166 height 10
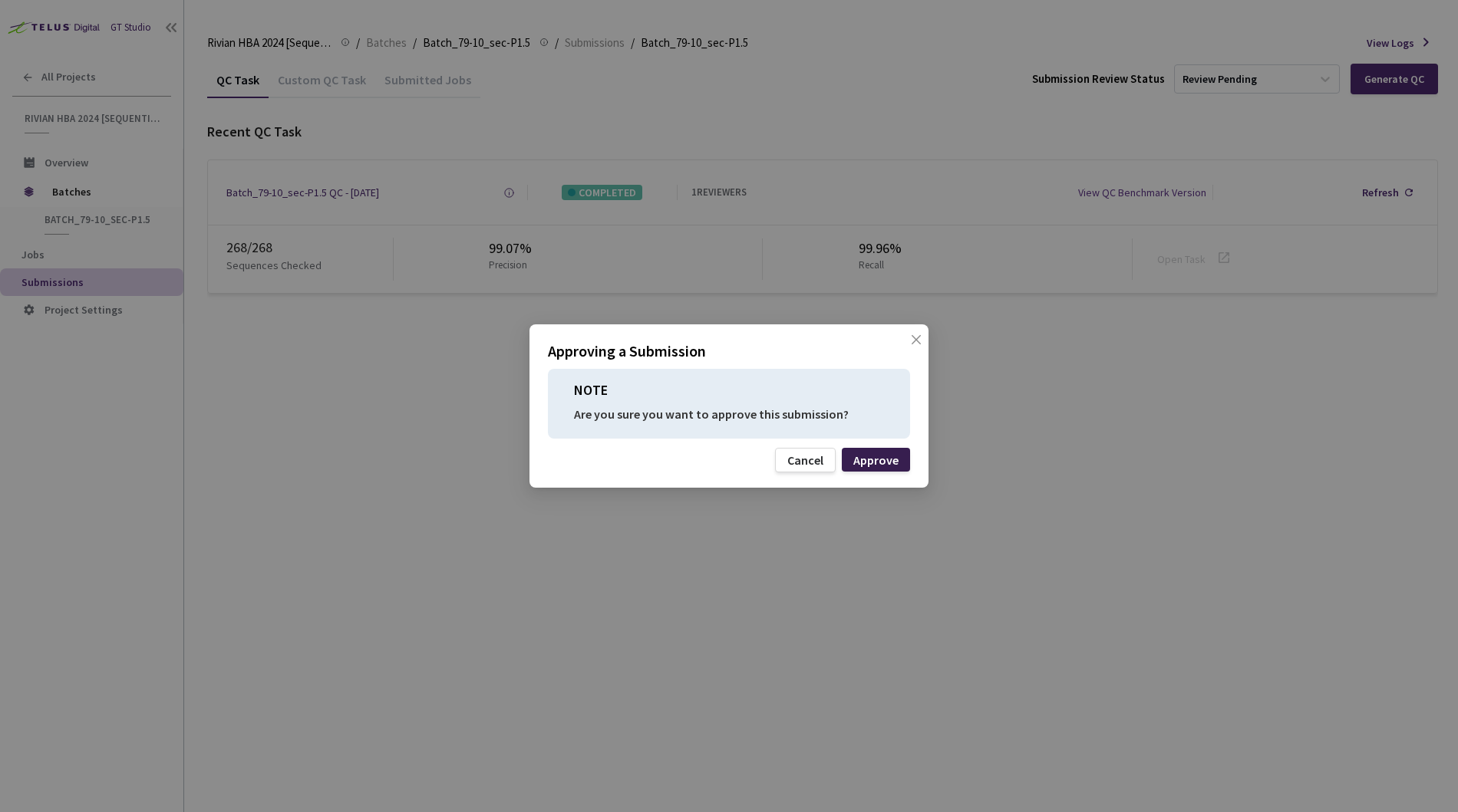
click at [896, 457] on div "Approve" at bounding box center [876, 460] width 46 height 12
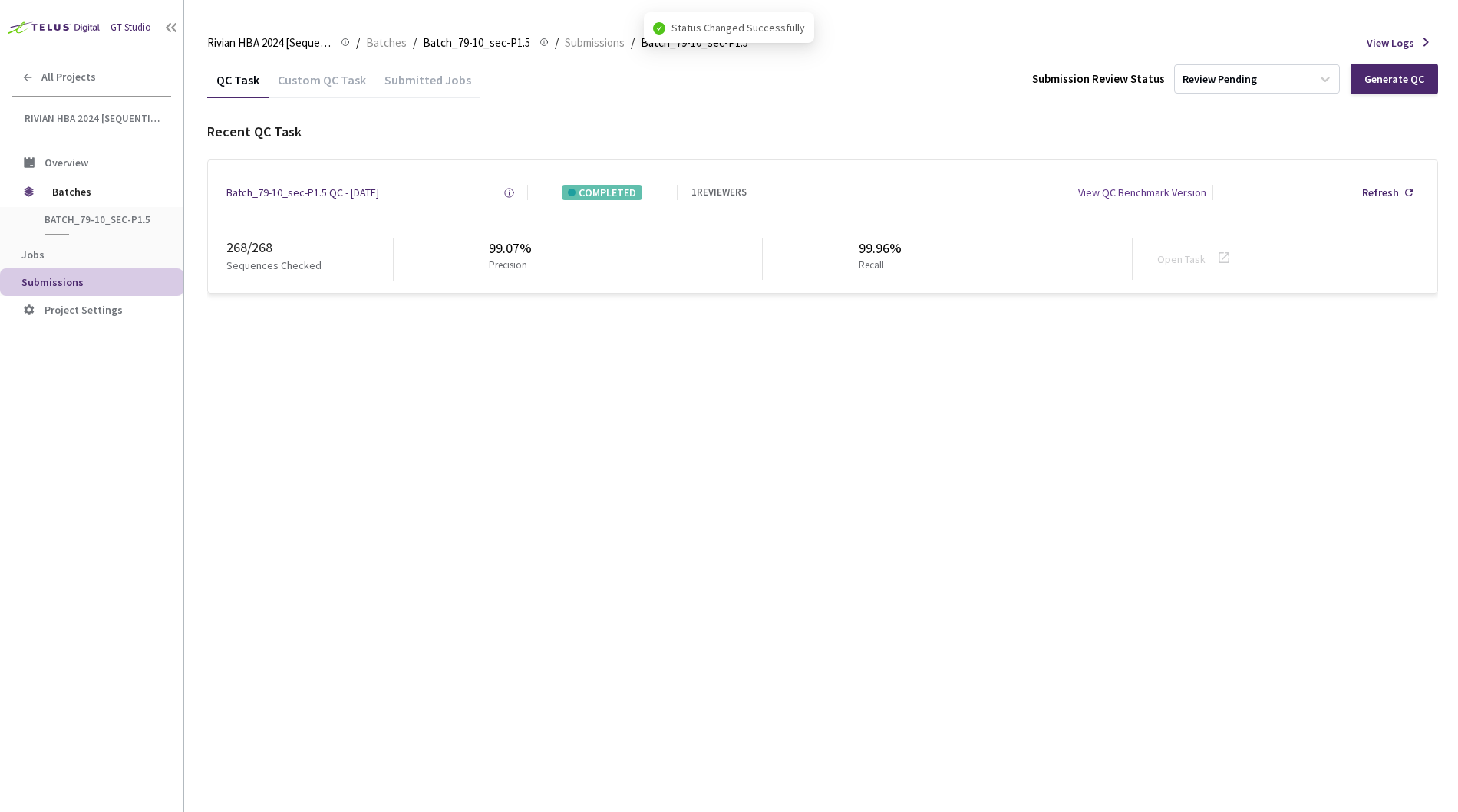
click at [914, 426] on div "QC Task Custom QC Task Submitted Jobs Submission Review Status Review Pending G…" at bounding box center [823, 437] width 1230 height 750
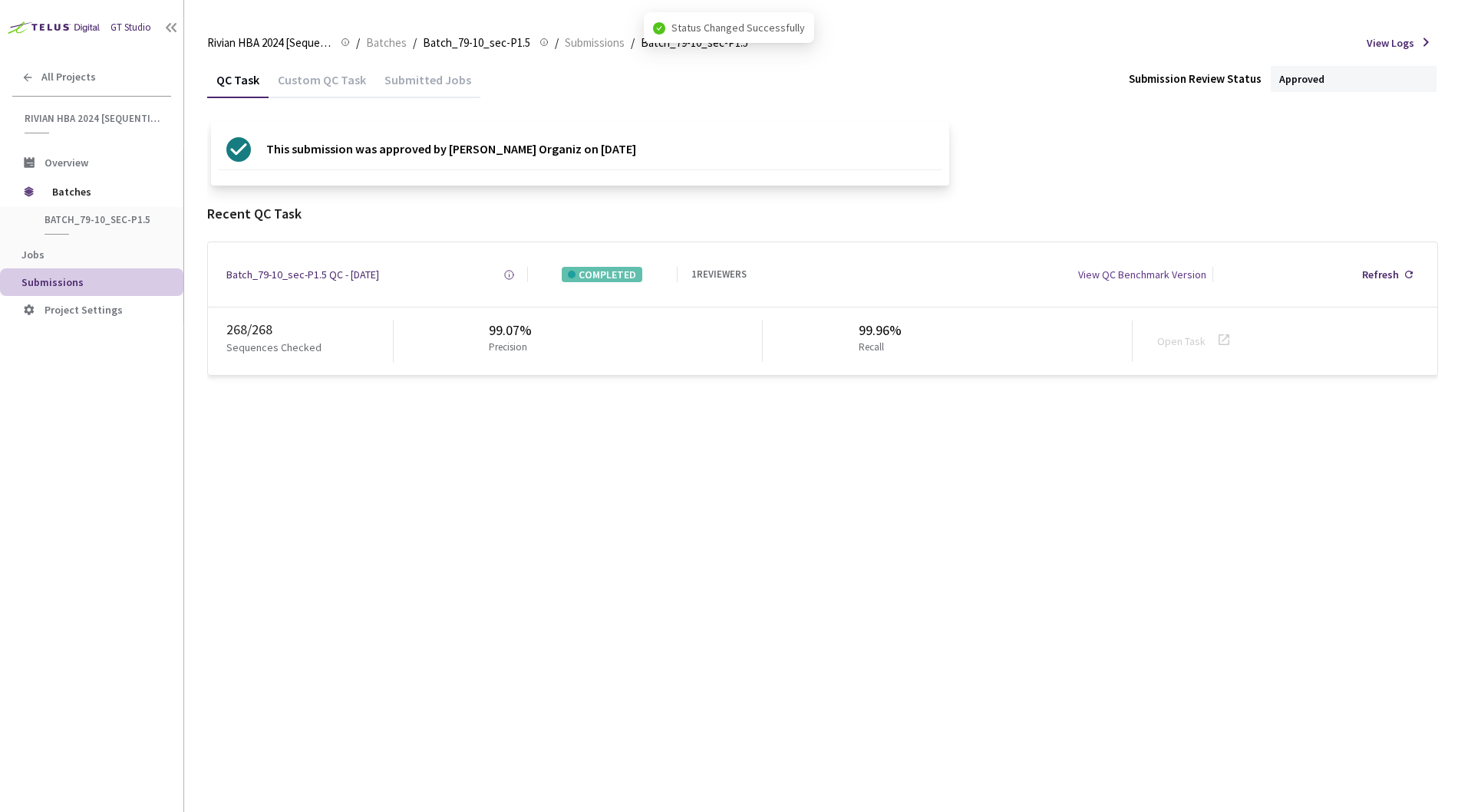
click at [924, 442] on div "QC Task Custom QC Task Submitted Jobs Submission Review Status Approved This su…" at bounding box center [823, 437] width 1230 height 750
click at [1045, 536] on div "QC Task Custom QC Task Submitted Jobs Submission Review Status Approved This su…" at bounding box center [823, 437] width 1230 height 750
click at [1045, 537] on div "QC Task Custom QC Task Submitted Jobs Submission Review Status Approved This su…" at bounding box center [823, 437] width 1230 height 750
drag, startPoint x: 969, startPoint y: 729, endPoint x: 981, endPoint y: 722, distance: 13.9
click at [970, 727] on div "QC Task Custom QC Task Submitted Jobs Submission Review Status Approved This su…" at bounding box center [823, 437] width 1230 height 750
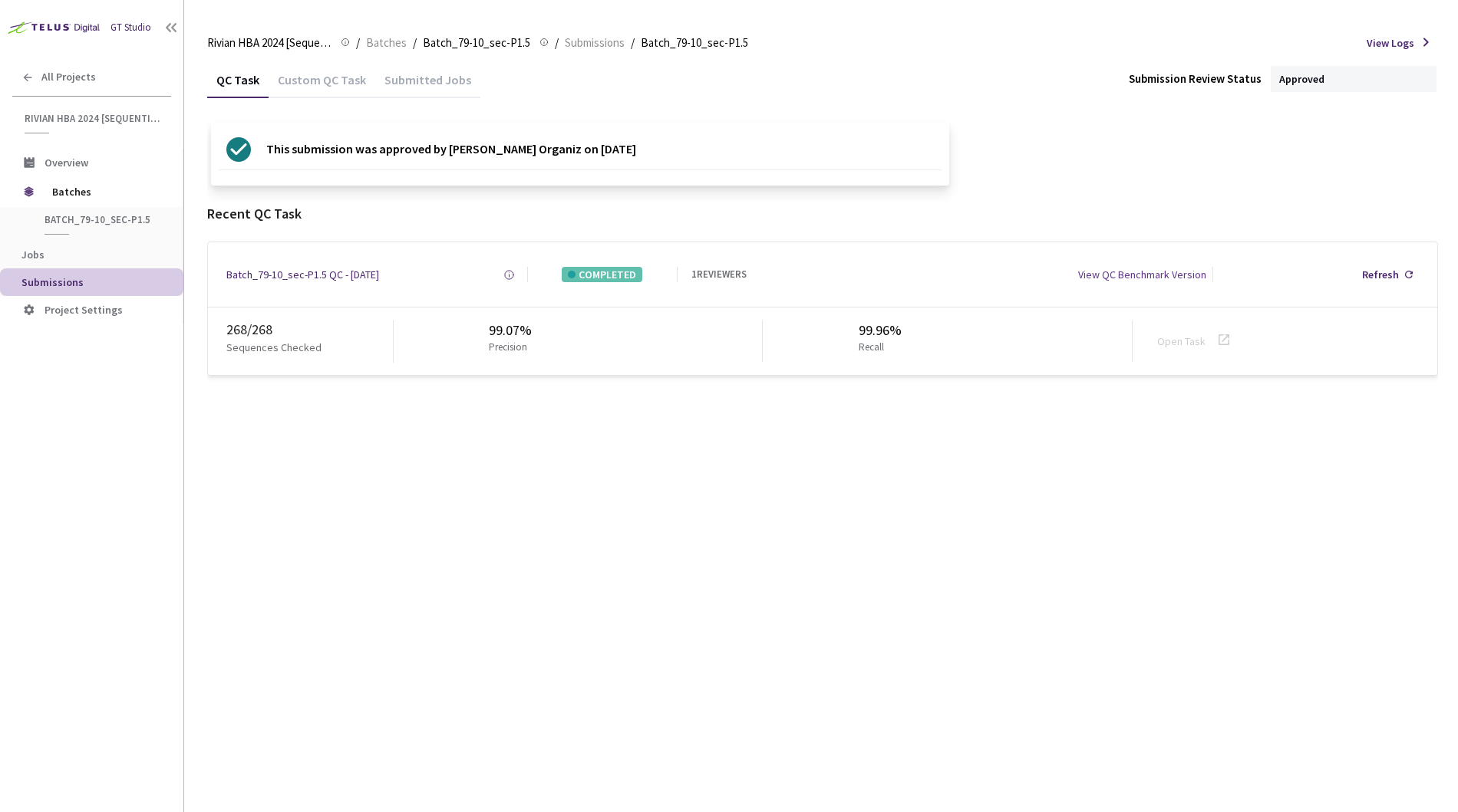
click at [993, 713] on div "QC Task Custom QC Task Submitted Jobs Submission Review Status Approved This su…" at bounding box center [823, 437] width 1230 height 750
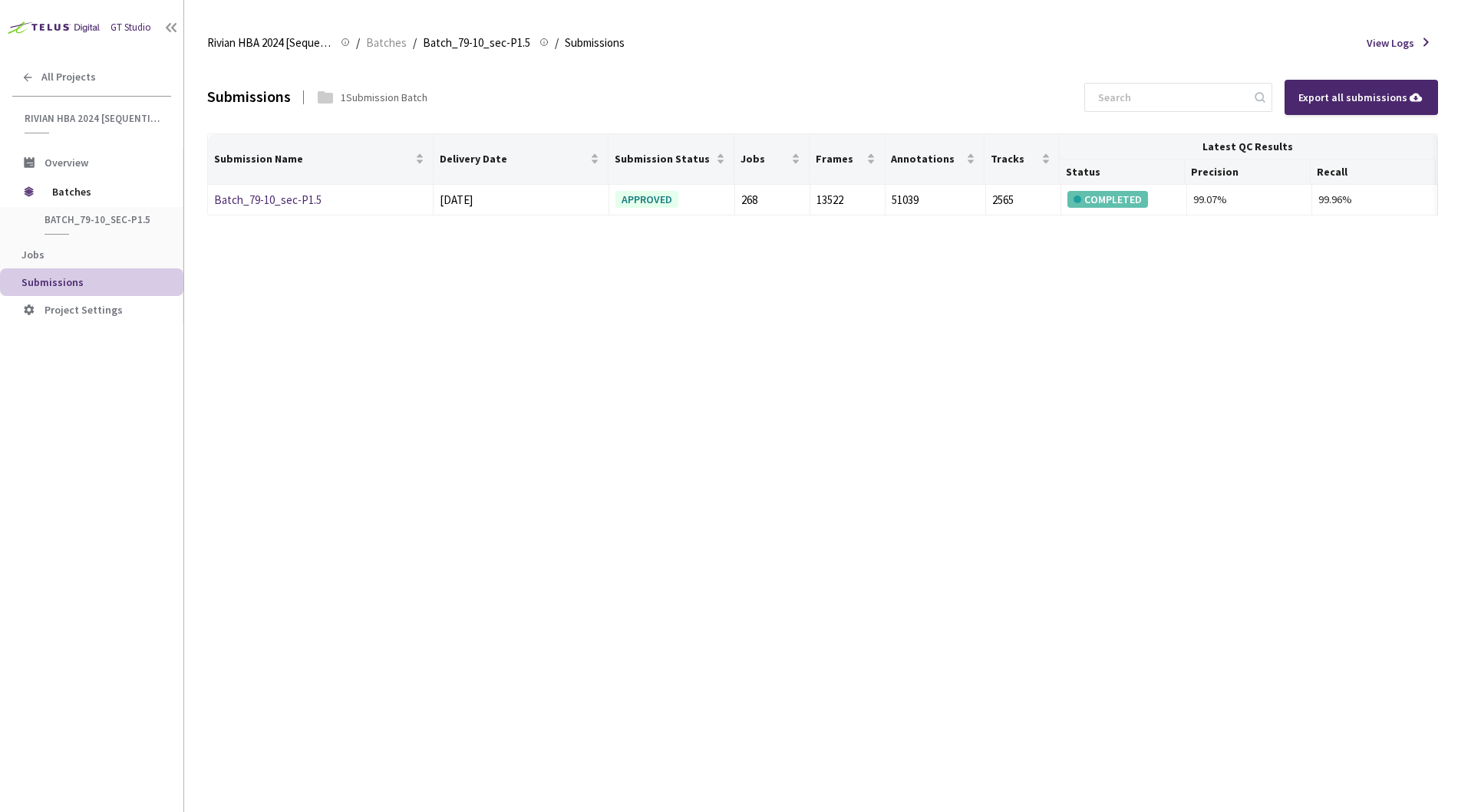
click at [968, 455] on div "Submissions 1 Submission Batch Export all submissions Submission Name Delivery …" at bounding box center [823, 437] width 1230 height 750
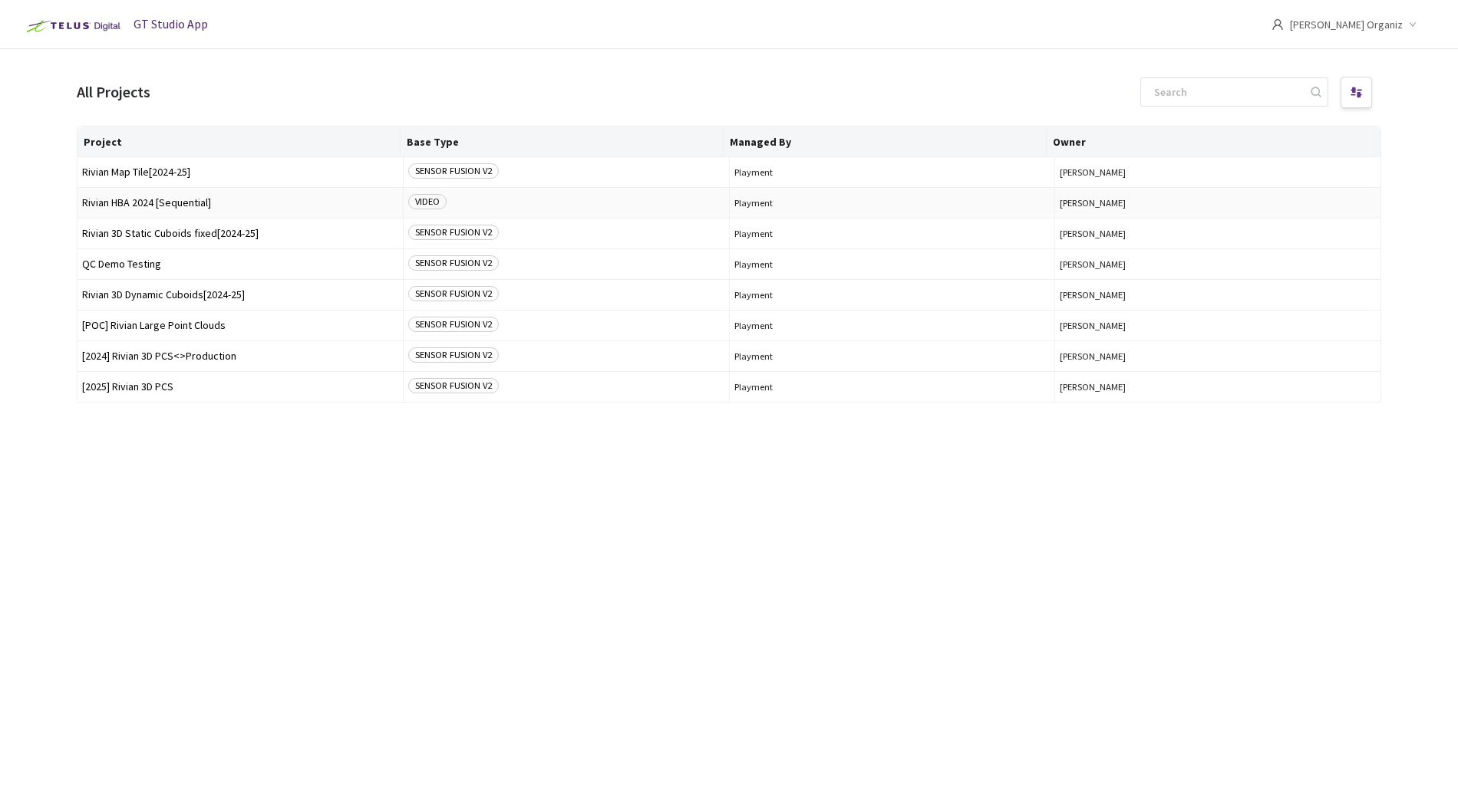
click at [153, 203] on span "Rivian HBA 2024 [Sequential]" at bounding box center [240, 203] width 316 height 11
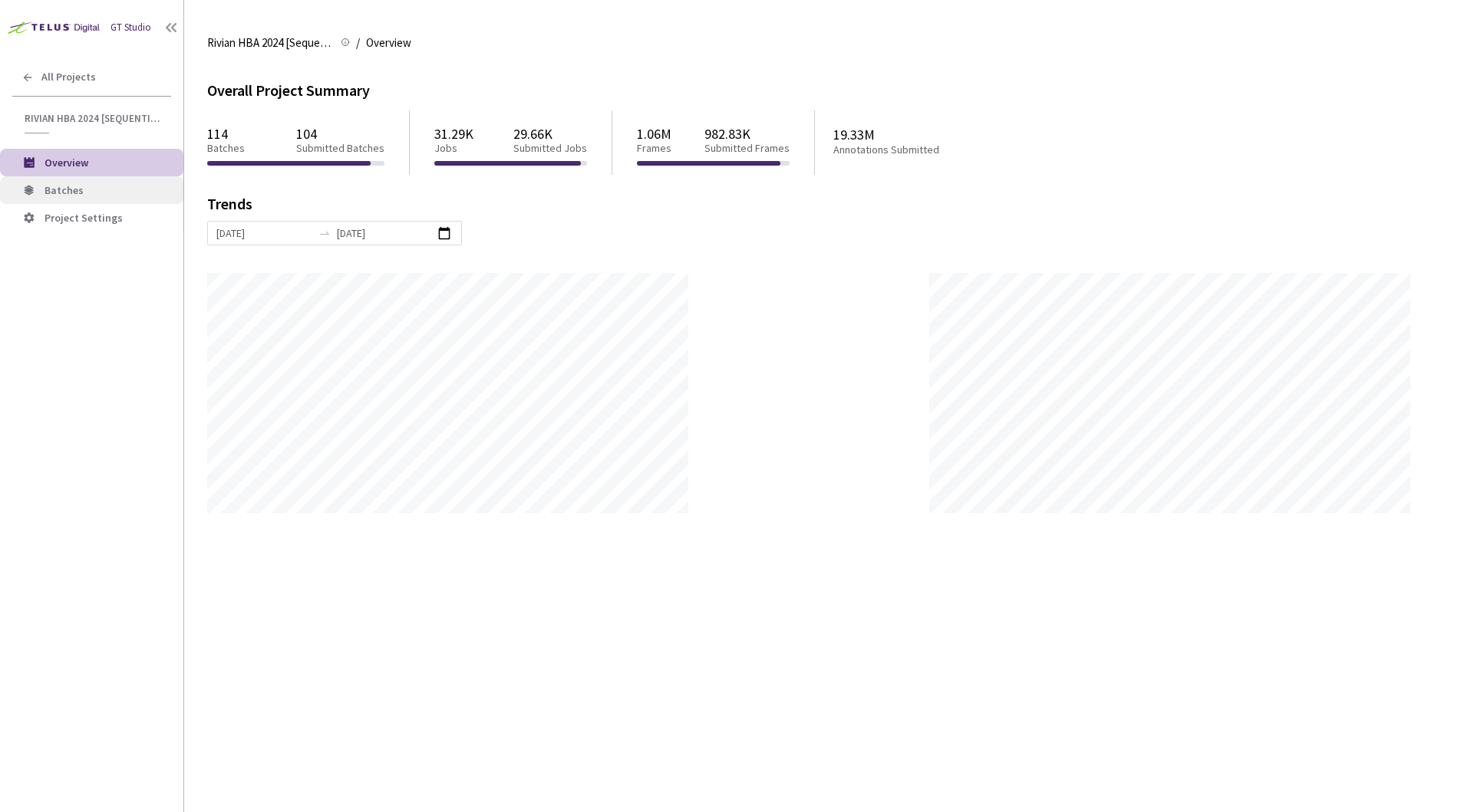
click at [77, 191] on span "Batches" at bounding box center [64, 189] width 39 height 14
